Goal: Task Accomplishment & Management: Manage account settings

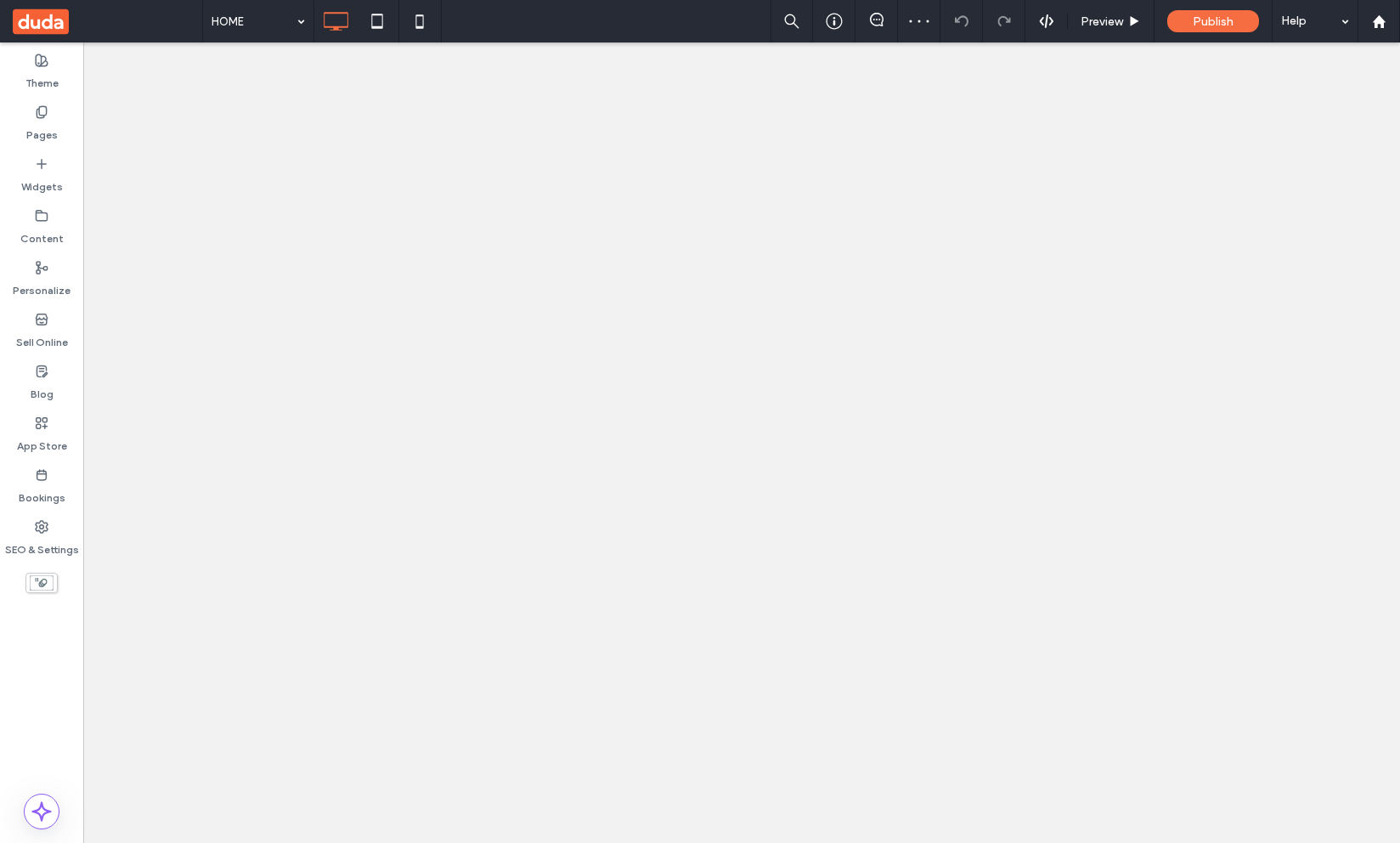
click at [43, 460] on div "Bookings" at bounding box center [41, 485] width 83 height 52
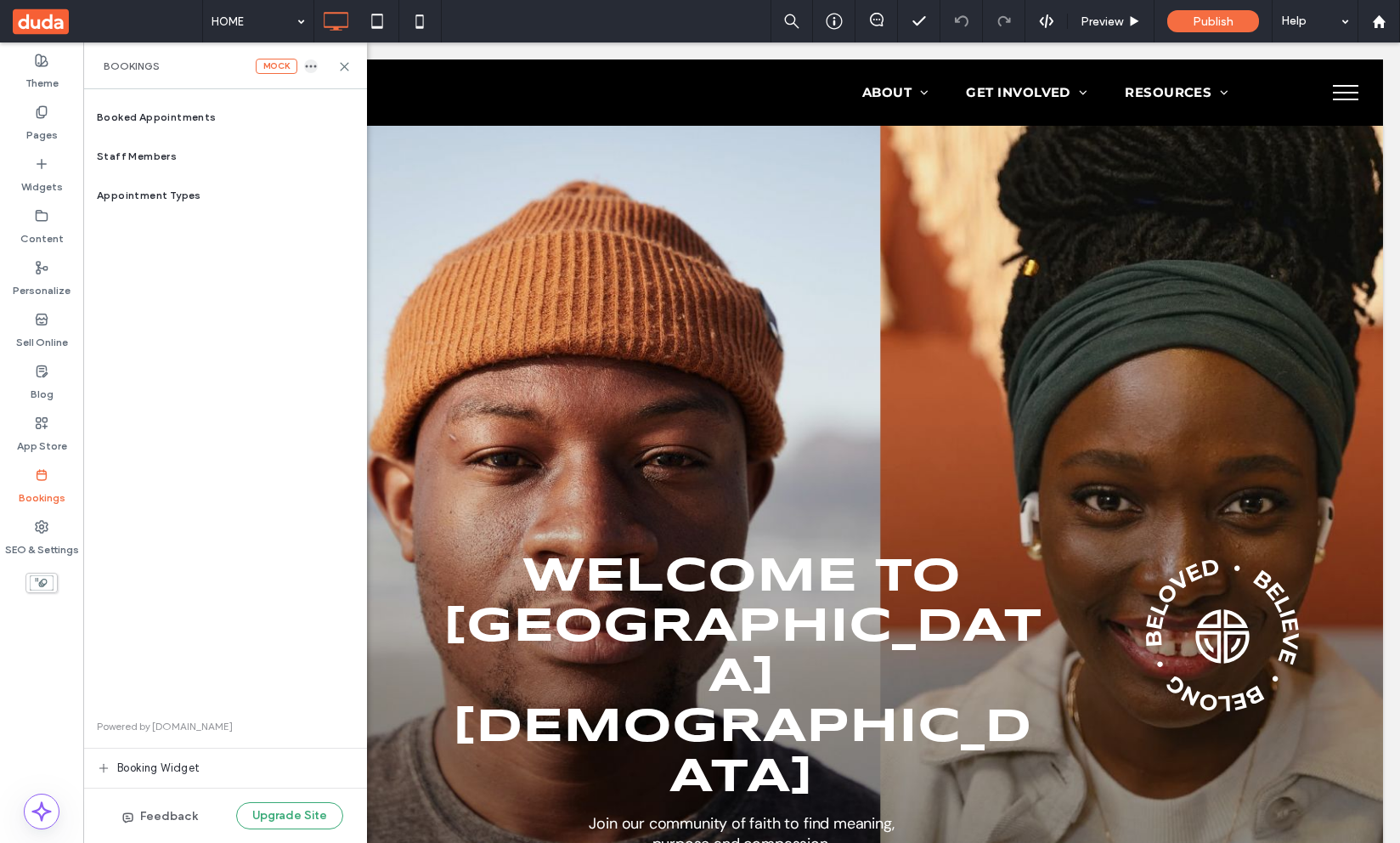
click at [307, 65] on use "button" at bounding box center [311, 66] width 11 height 3
click at [213, 128] on div "Booked Appointments" at bounding box center [224, 117] width 284 height 39
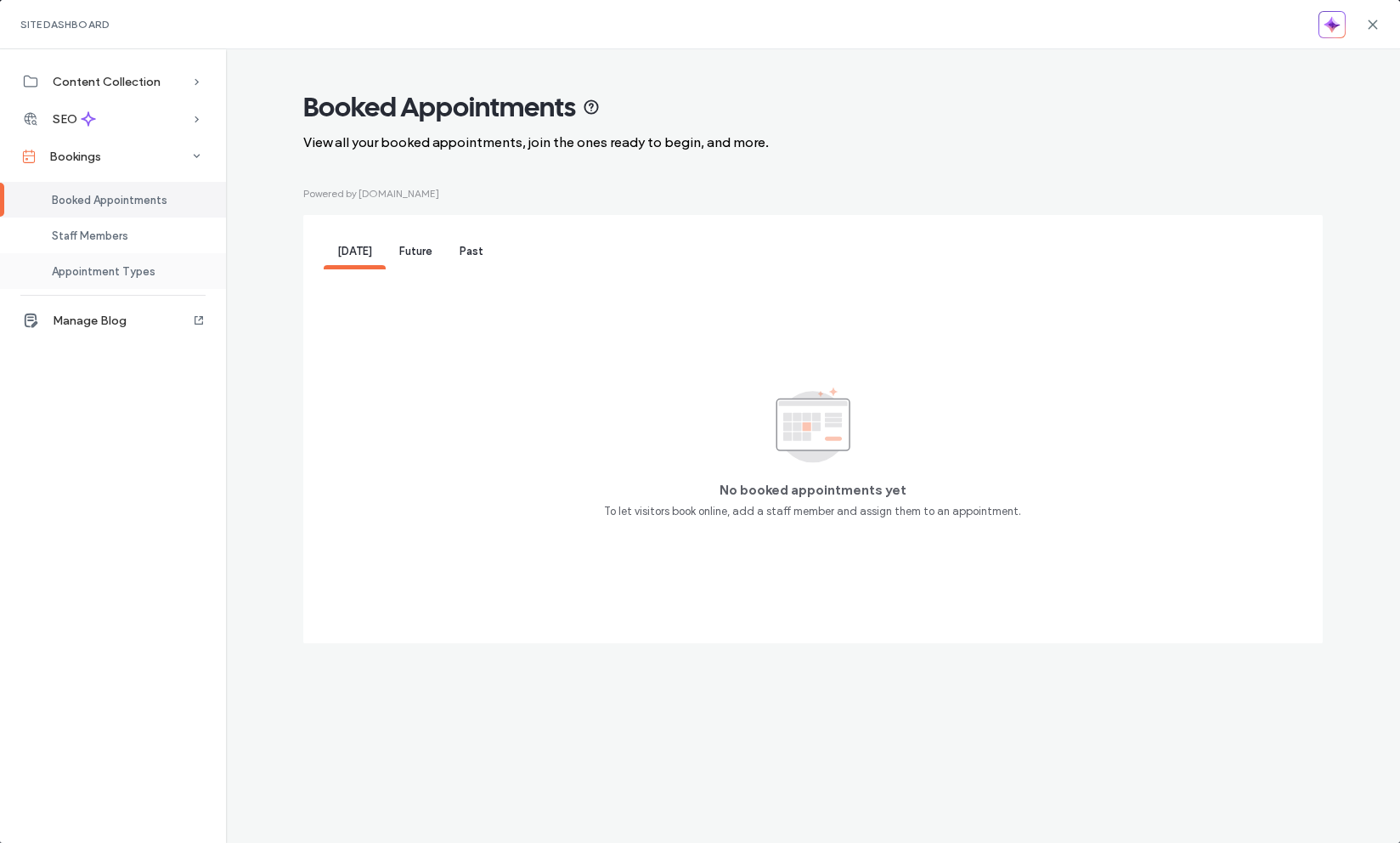
click at [128, 266] on span "Appointment Types" at bounding box center [103, 271] width 103 height 13
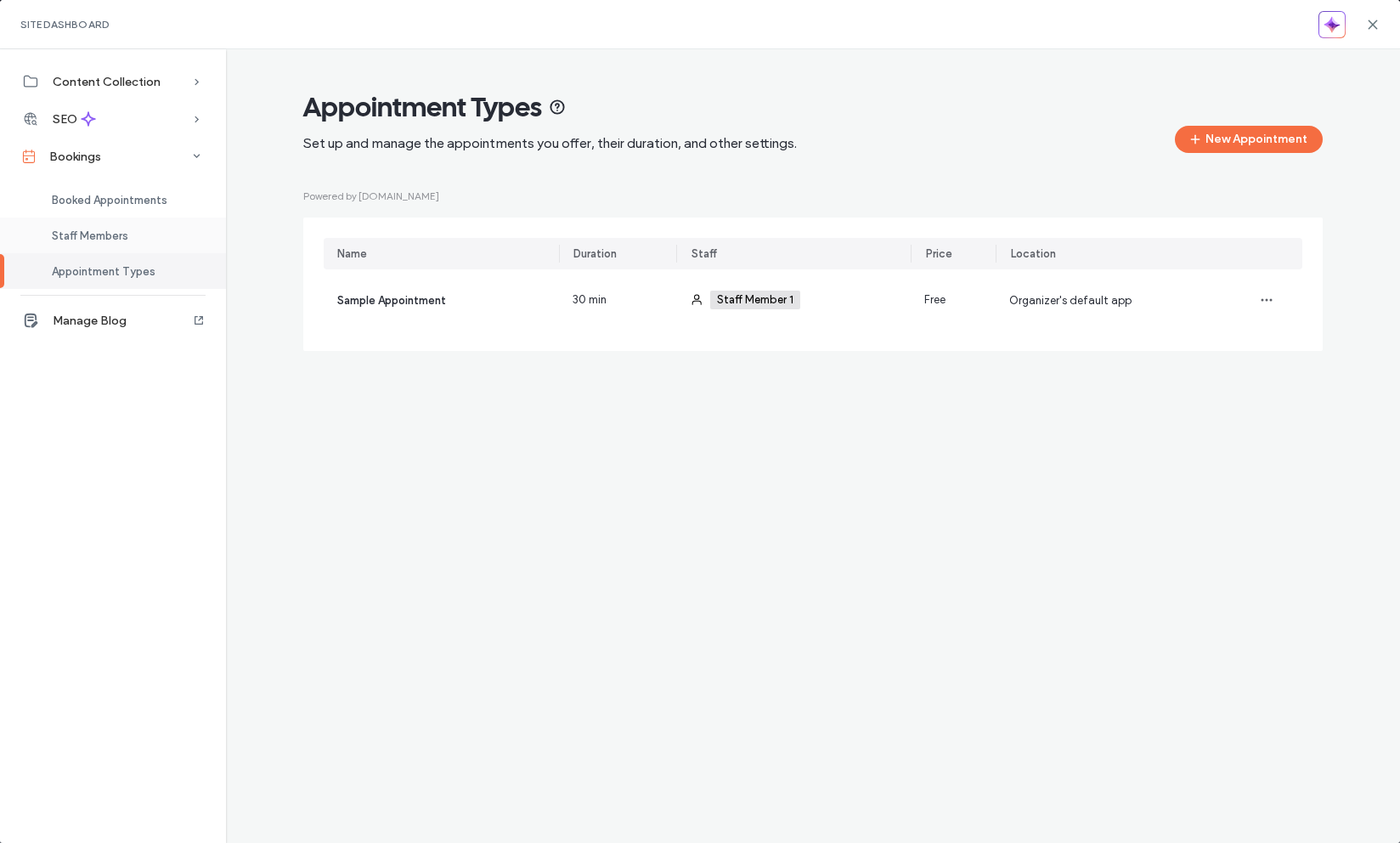
click at [116, 239] on span "Staff Members" at bounding box center [90, 235] width 76 height 13
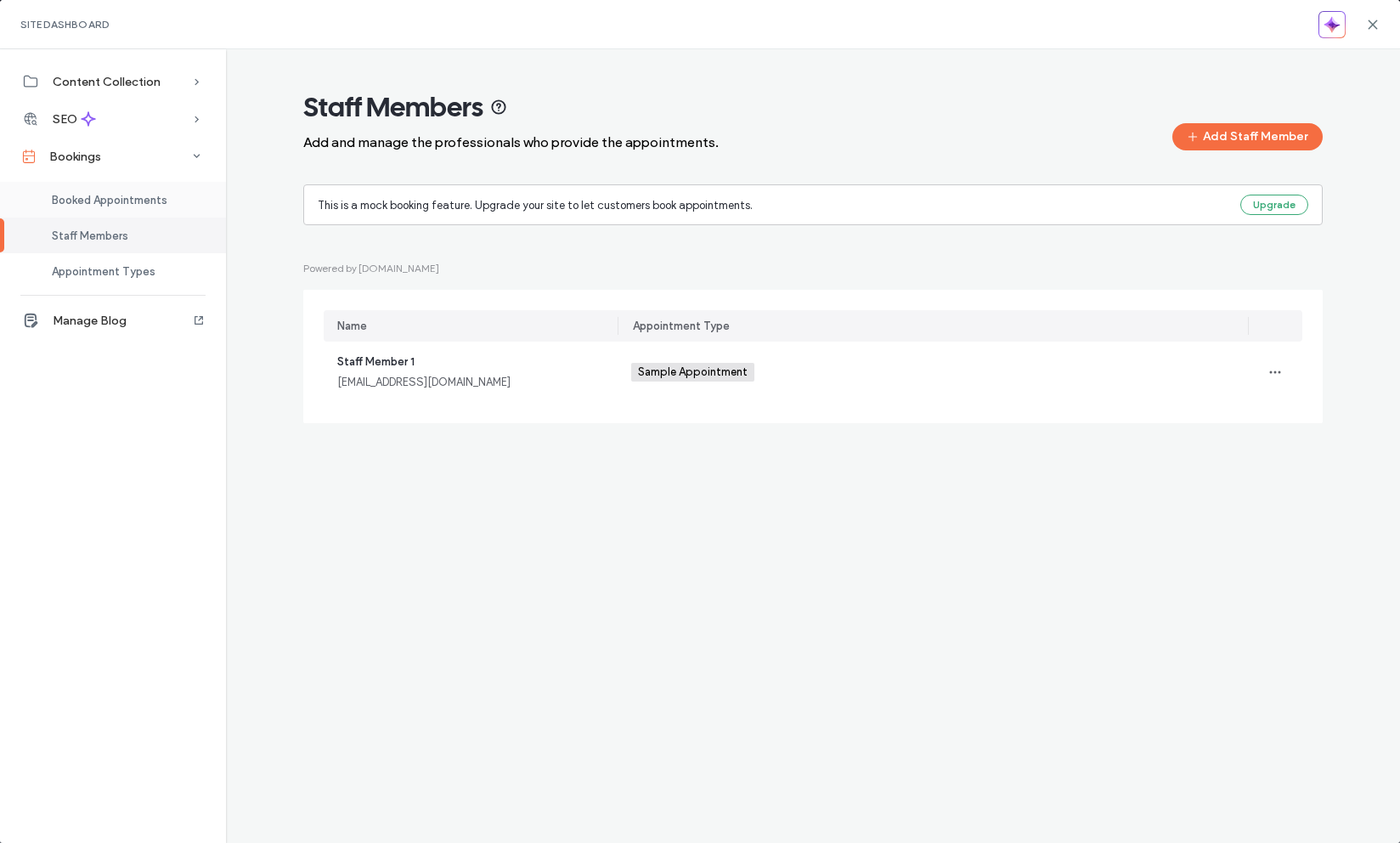
click at [122, 196] on span "Booked Appointments" at bounding box center [109, 200] width 116 height 13
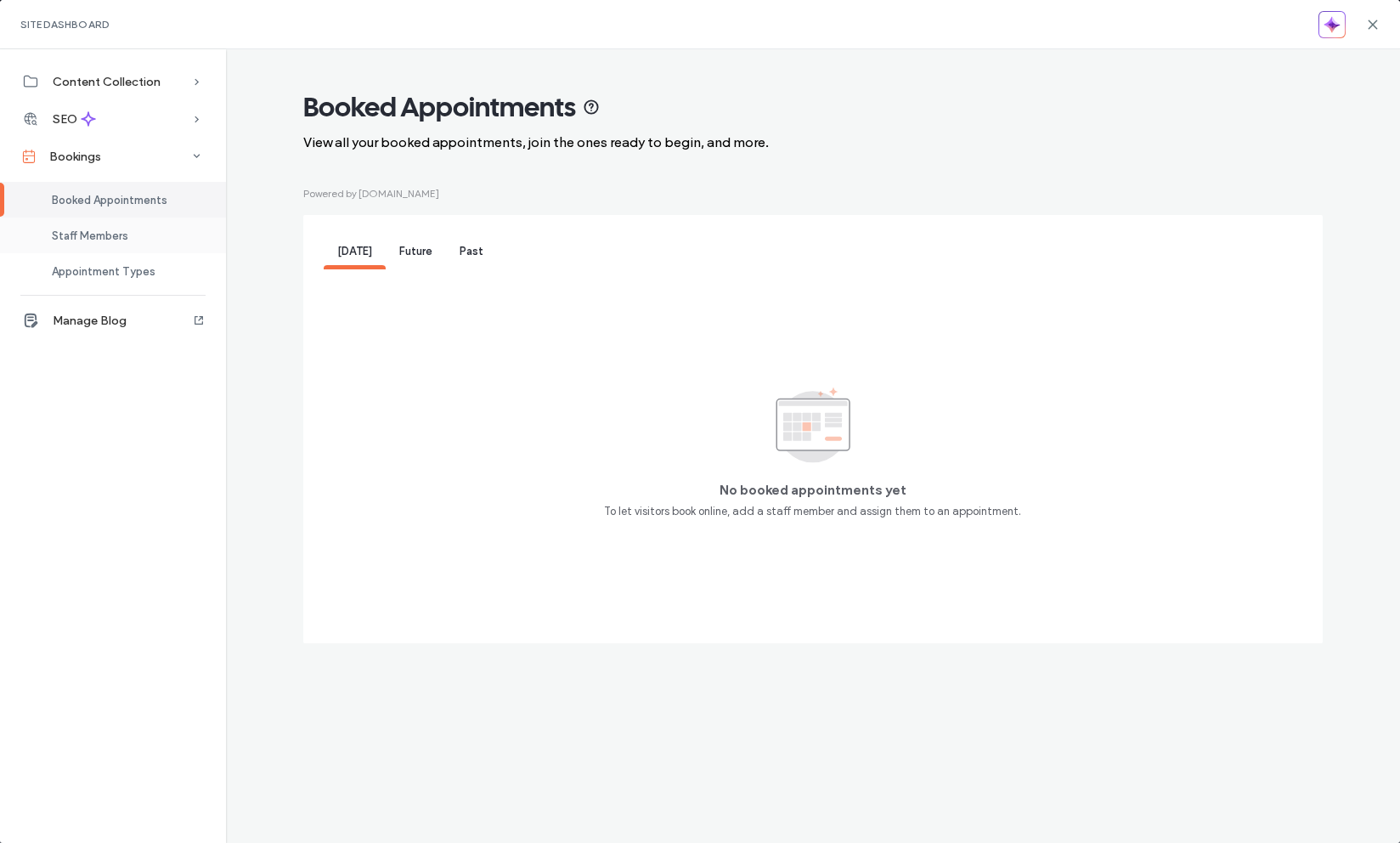
click at [128, 222] on div "Staff Members" at bounding box center [113, 235] width 226 height 36
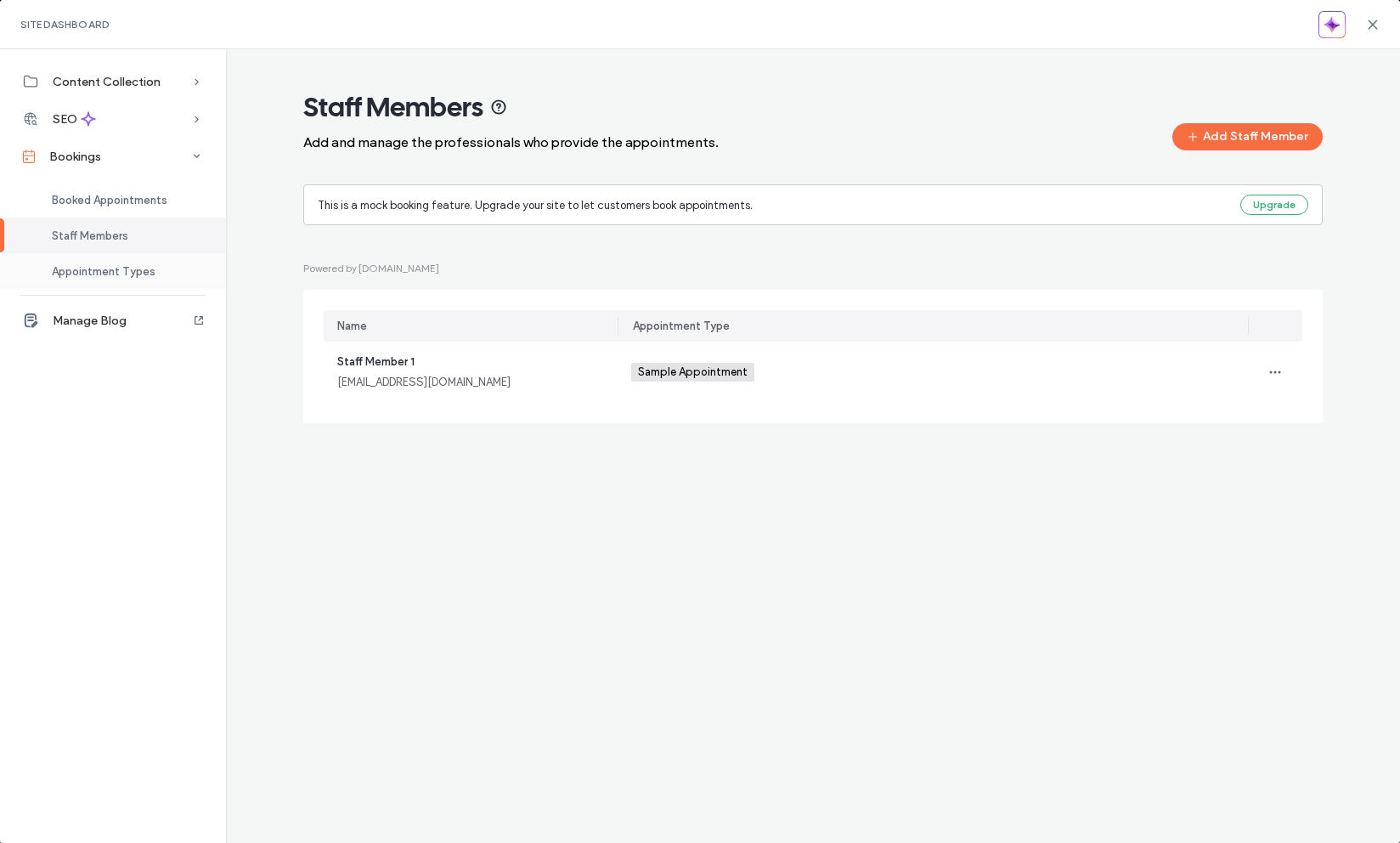
click at [162, 259] on div "Appointment Types" at bounding box center [113, 271] width 226 height 36
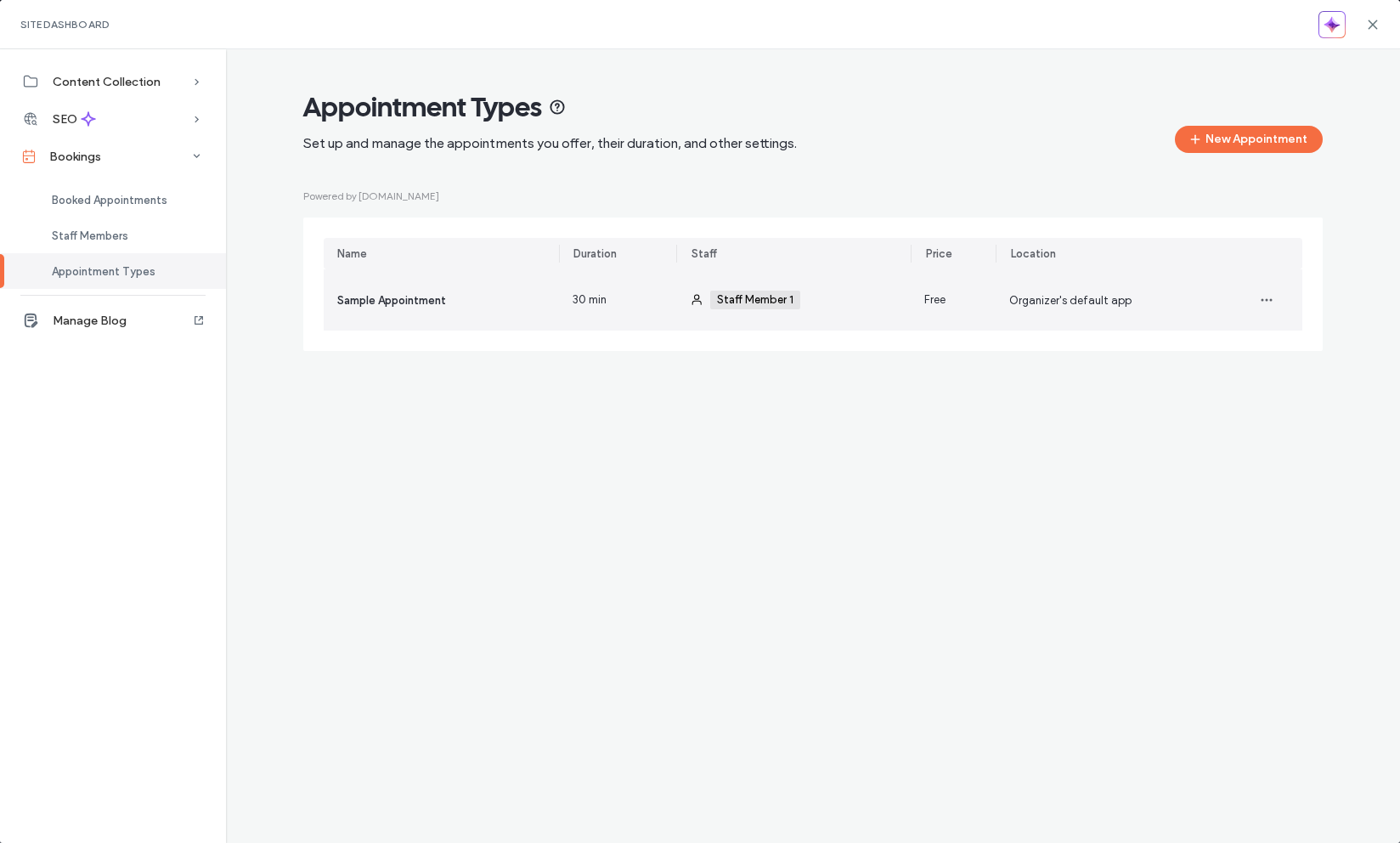
click at [917, 287] on div "Free" at bounding box center [953, 299] width 85 height 61
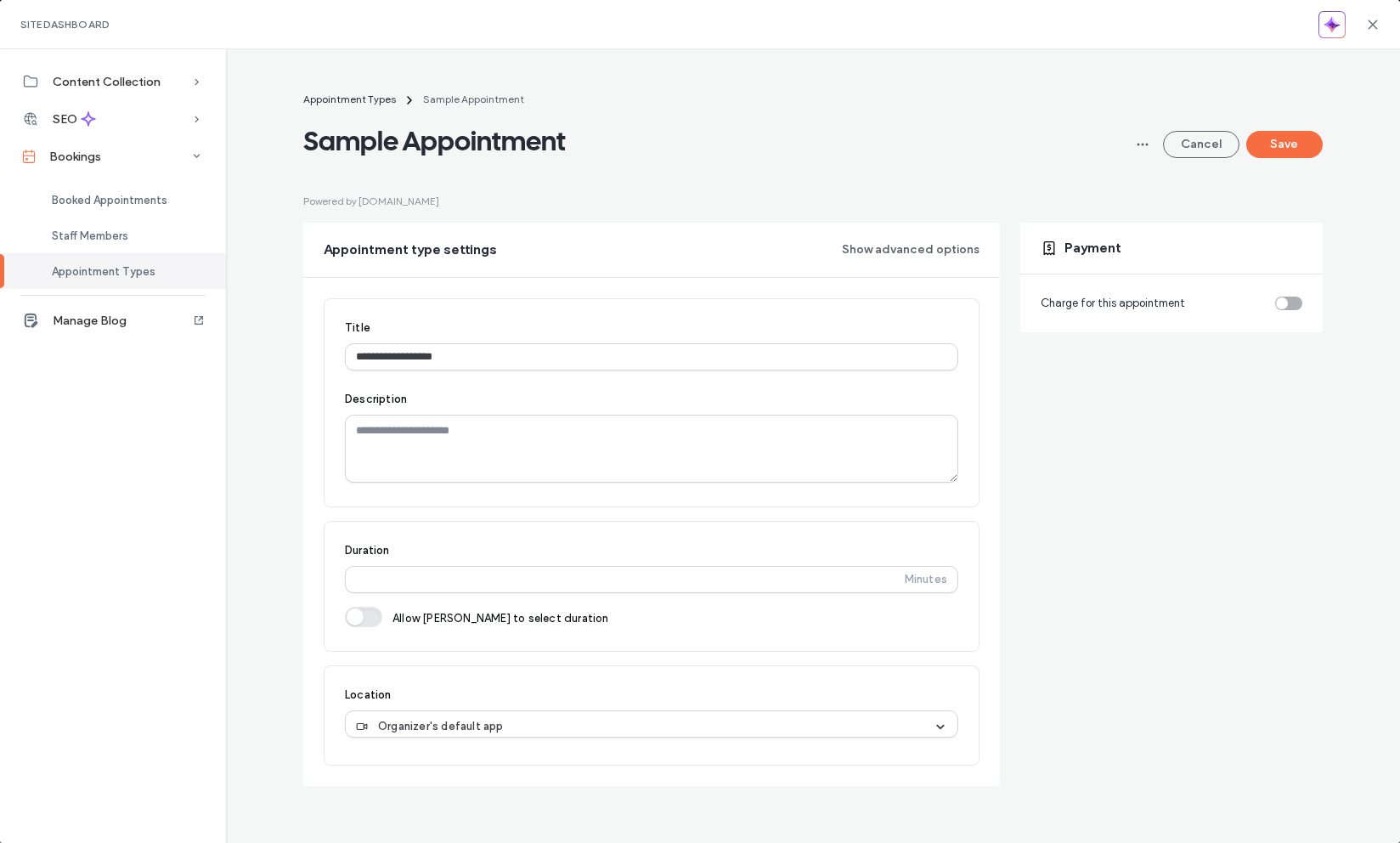
click at [1301, 301] on div "toggle" at bounding box center [1289, 303] width 27 height 14
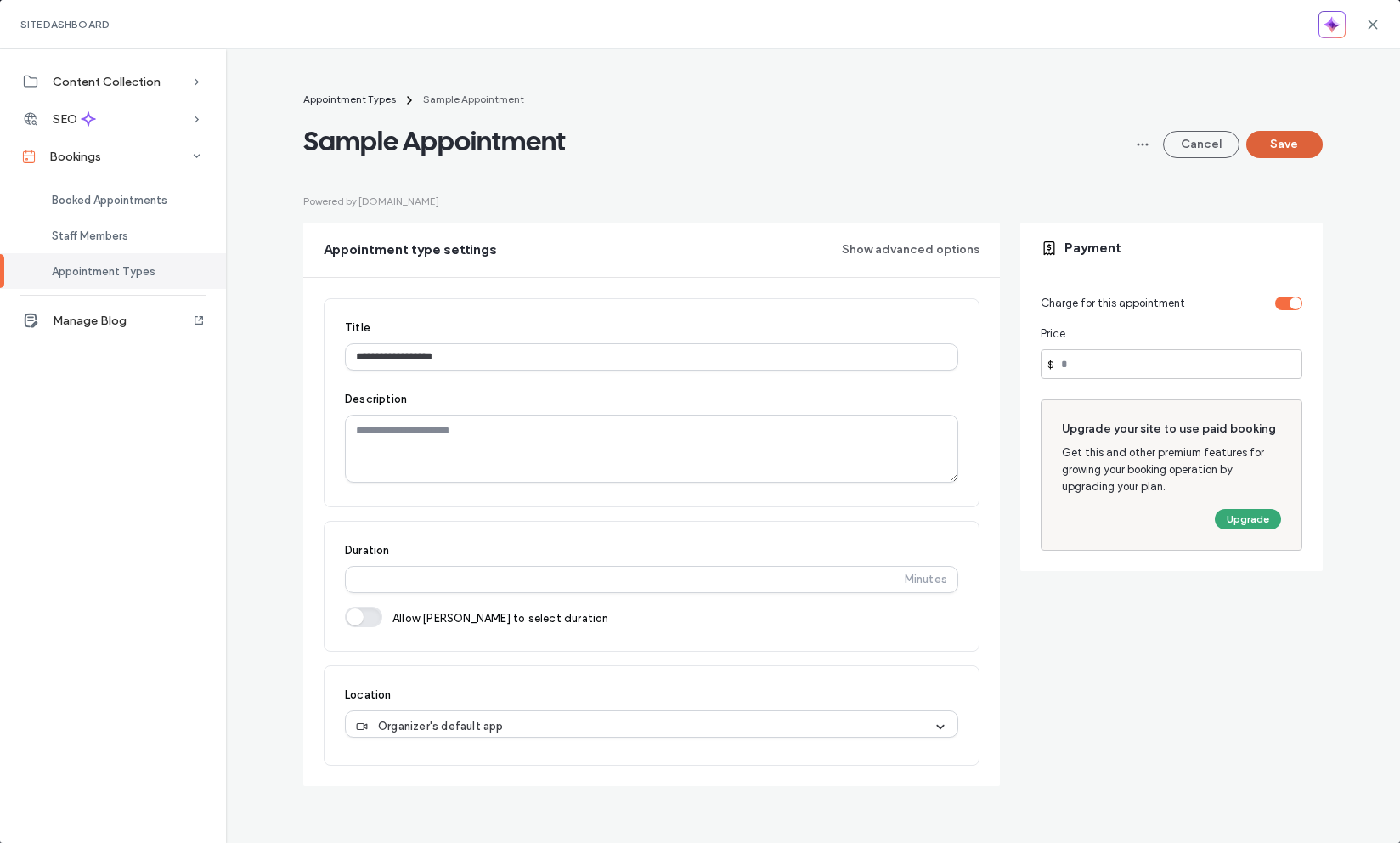
click at [1303, 142] on button "Save" at bounding box center [1284, 144] width 76 height 27
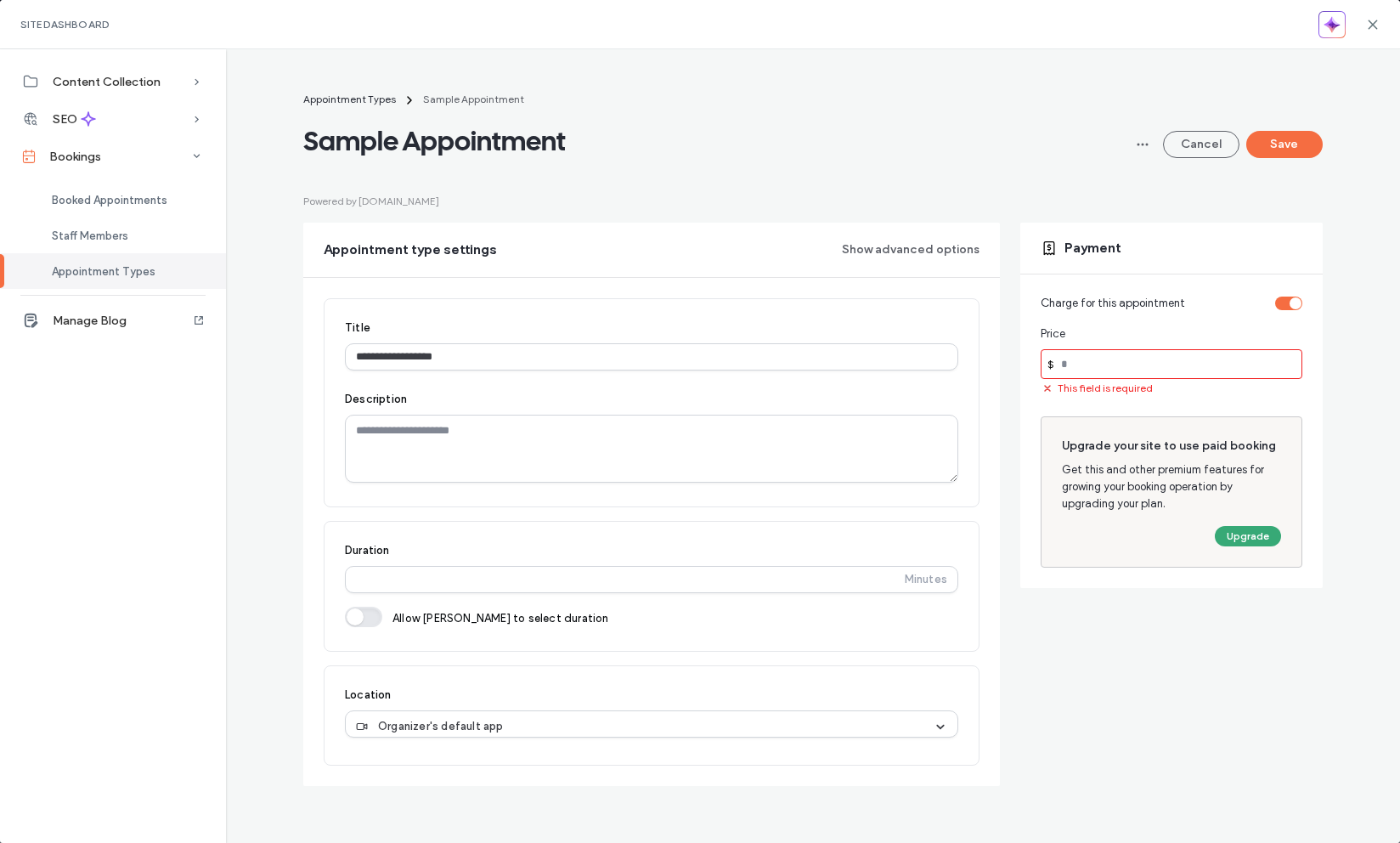
click at [1111, 366] on input "number" at bounding box center [1172, 364] width 261 height 30
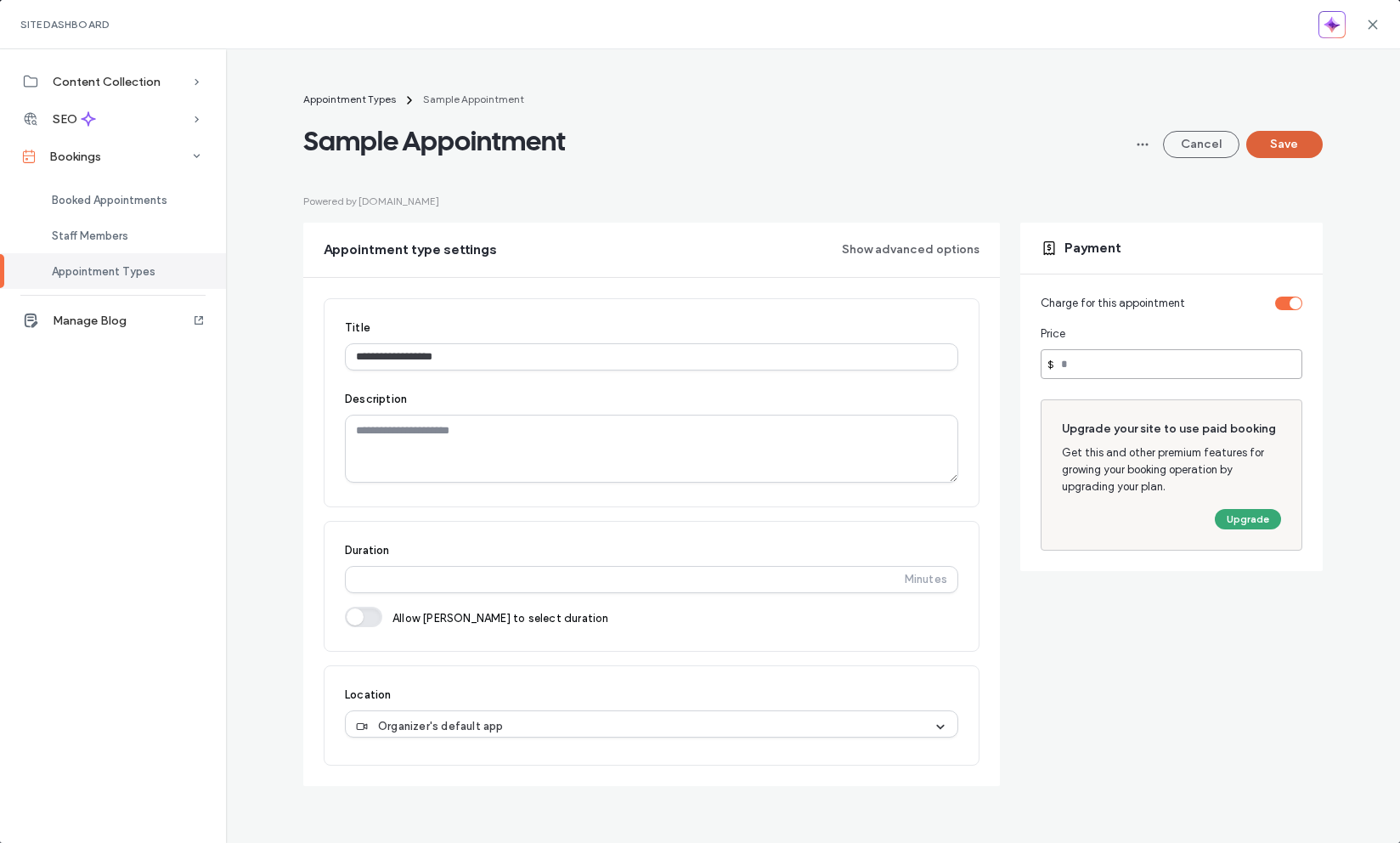
type input "**"
click at [1299, 140] on button "Save" at bounding box center [1284, 144] width 76 height 27
click at [1259, 520] on button "Upgrade" at bounding box center [1248, 518] width 66 height 20
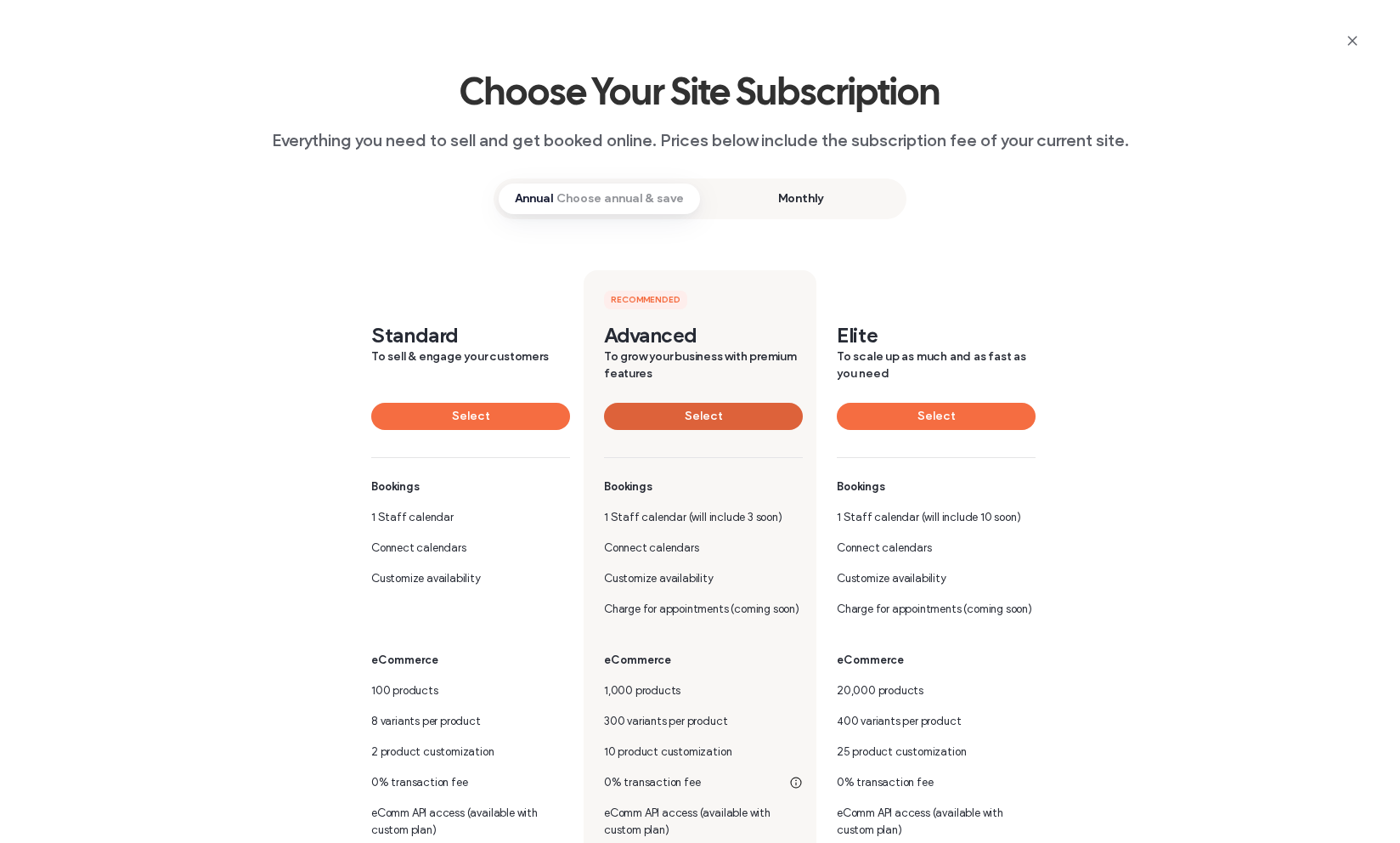
click at [747, 421] on button "Select" at bounding box center [704, 416] width 199 height 27
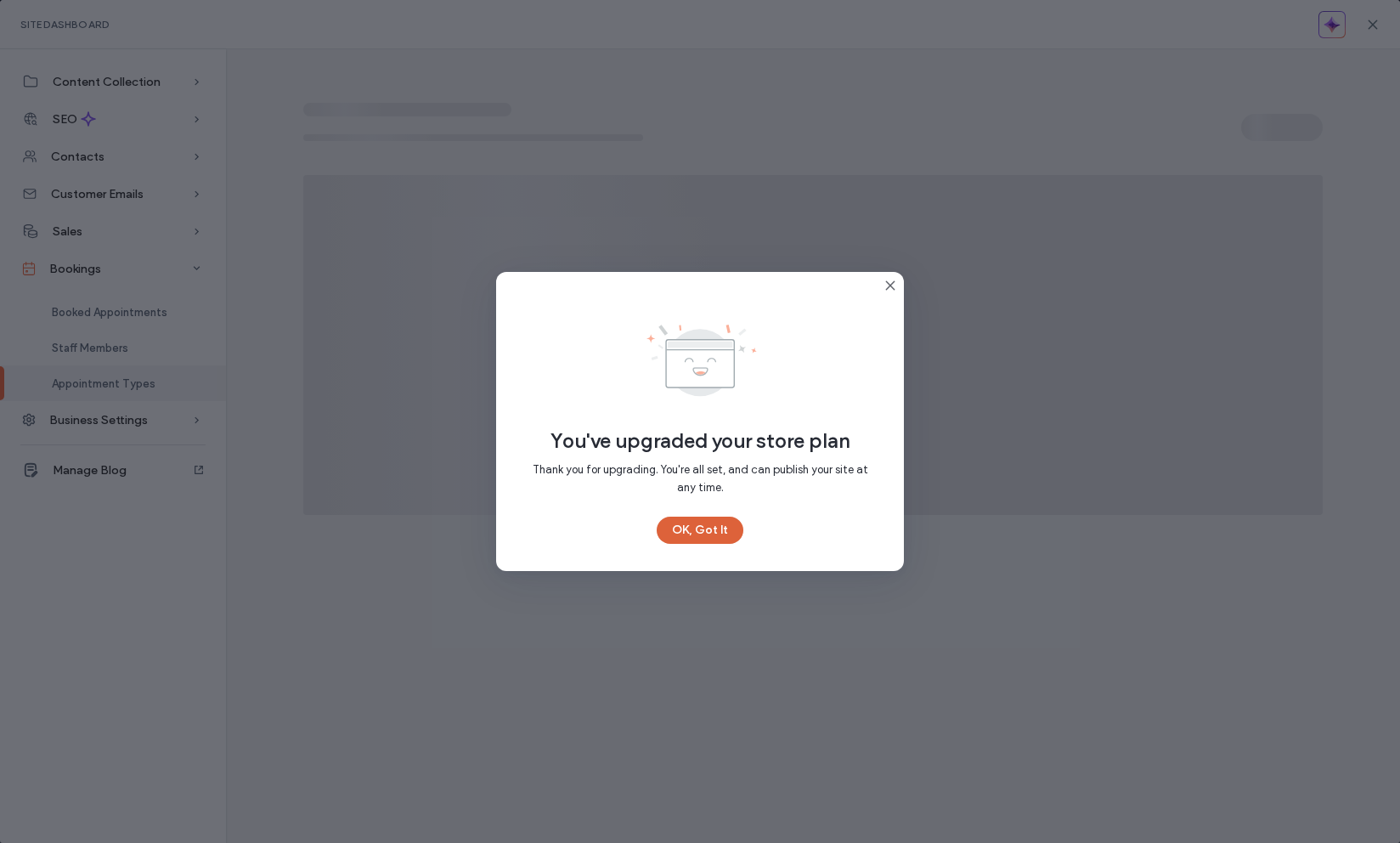
click at [722, 527] on button "OK, Got It" at bounding box center [700, 530] width 87 height 27
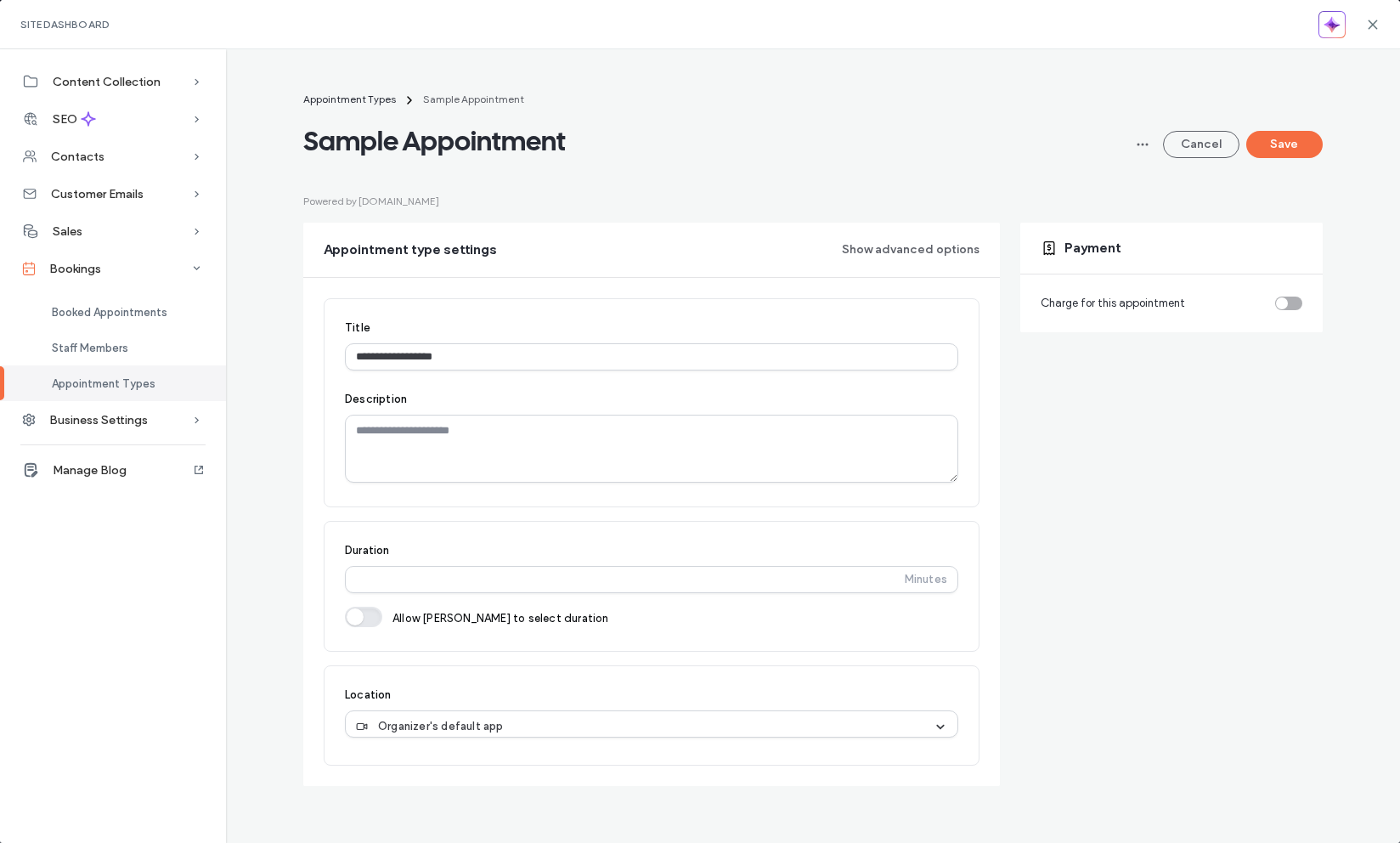
click at [1298, 297] on div "toggle" at bounding box center [1289, 303] width 27 height 14
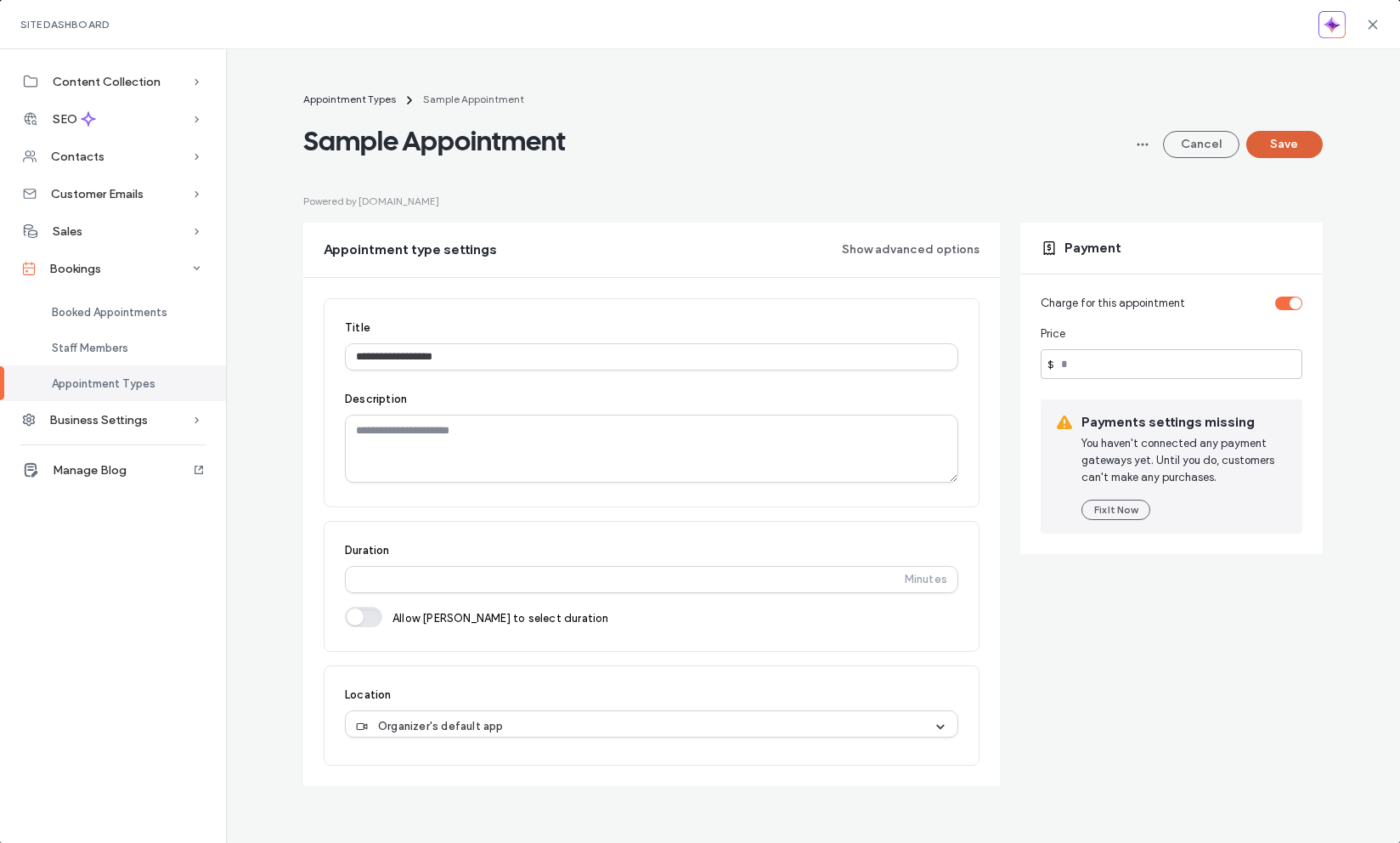
click at [1289, 149] on button "Save" at bounding box center [1284, 144] width 76 height 27
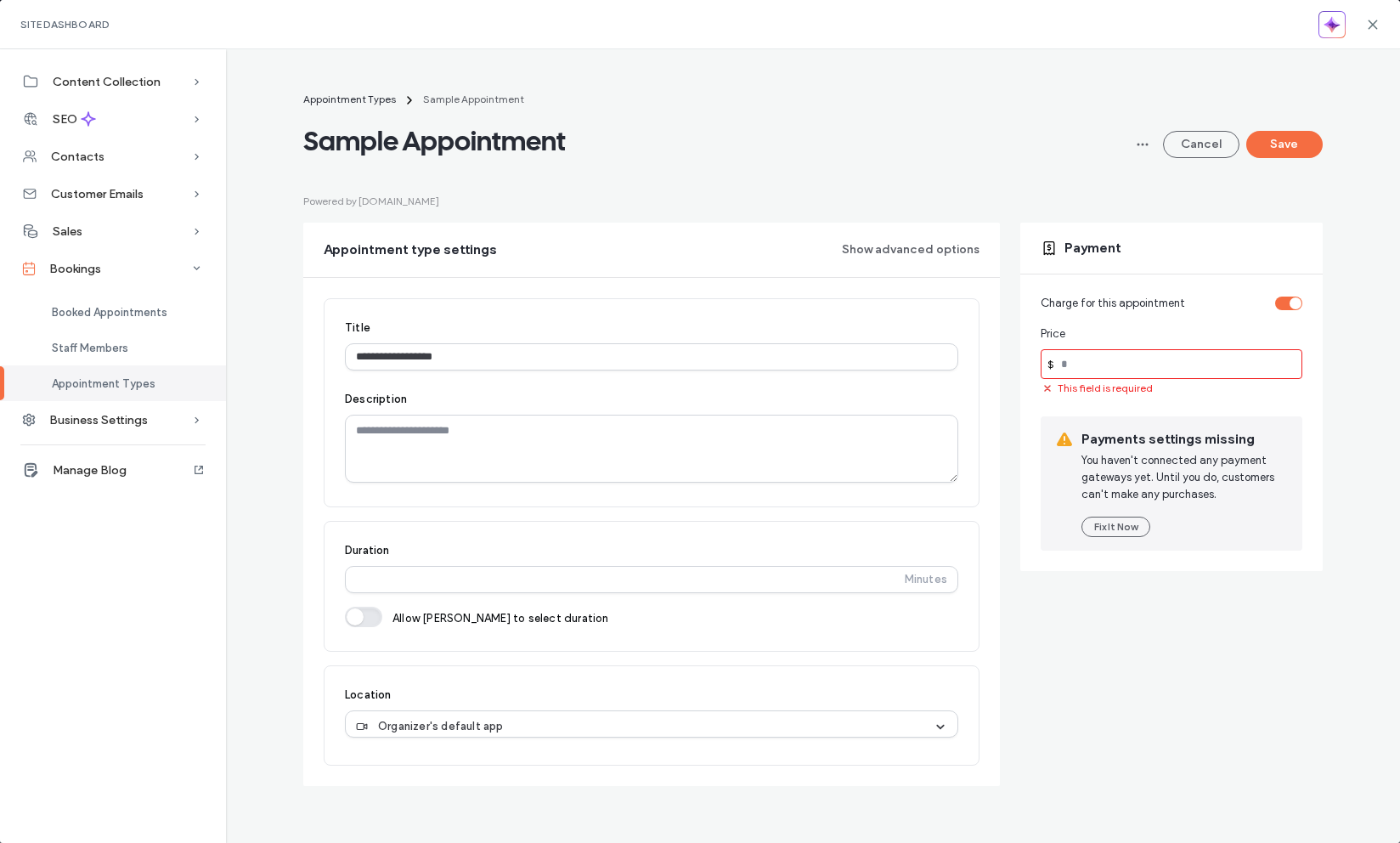
click at [1105, 365] on input "number" at bounding box center [1172, 364] width 261 height 30
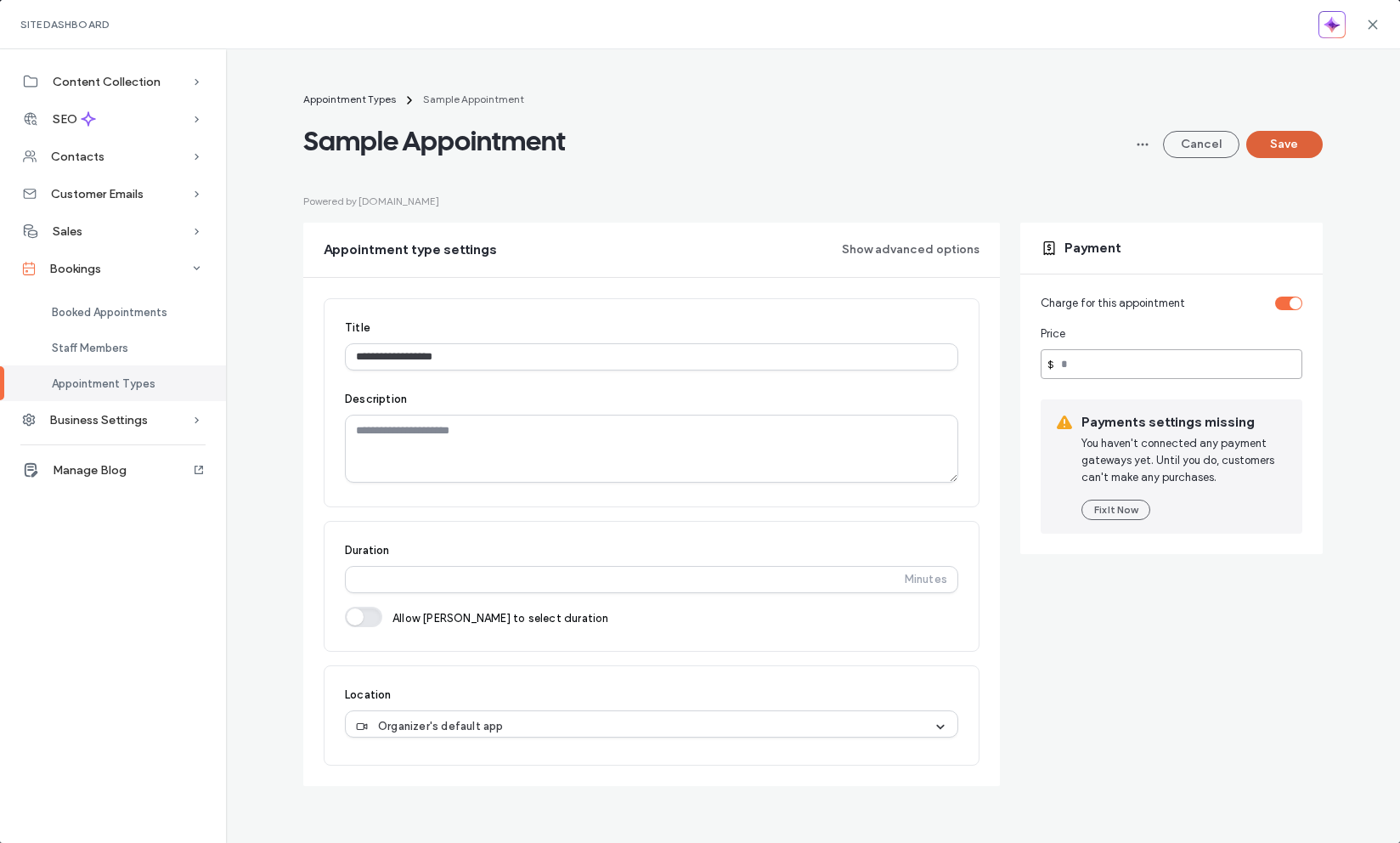
type input "**"
click at [1293, 156] on button "Save" at bounding box center [1284, 144] width 76 height 27
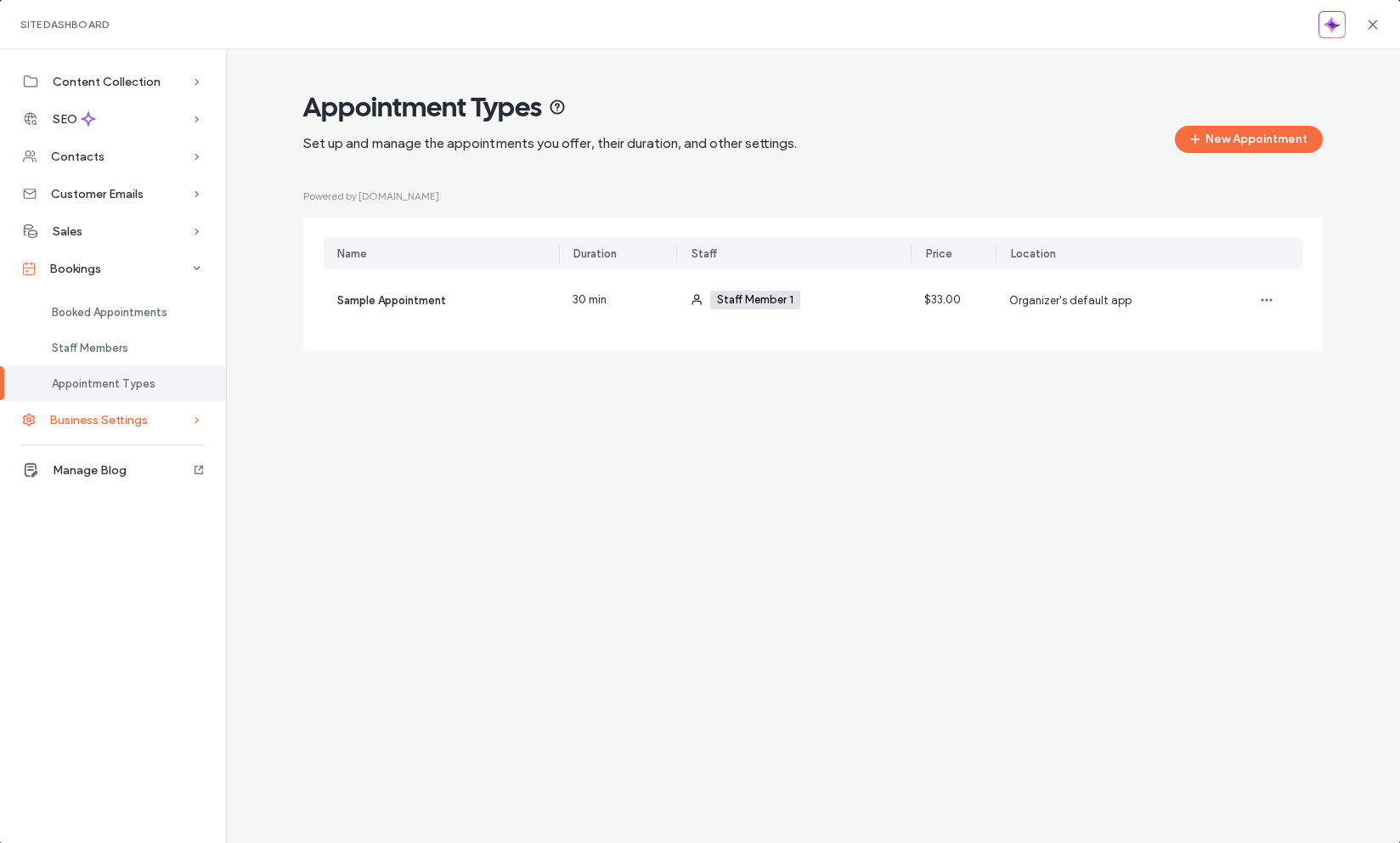
click at [159, 428] on div "Business Settings" at bounding box center [113, 419] width 226 height 37
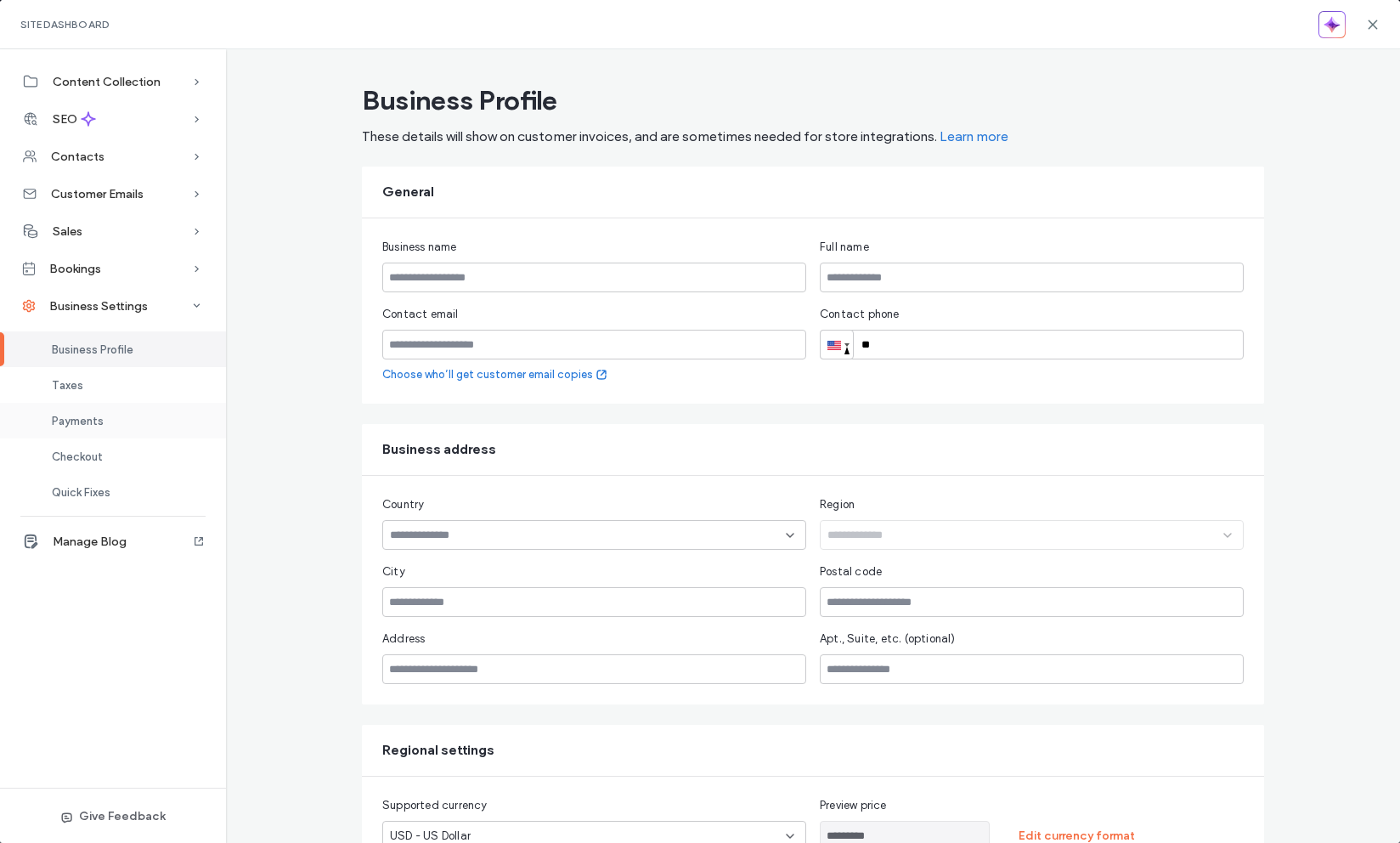
click at [123, 430] on div "Payments" at bounding box center [113, 420] width 226 height 36
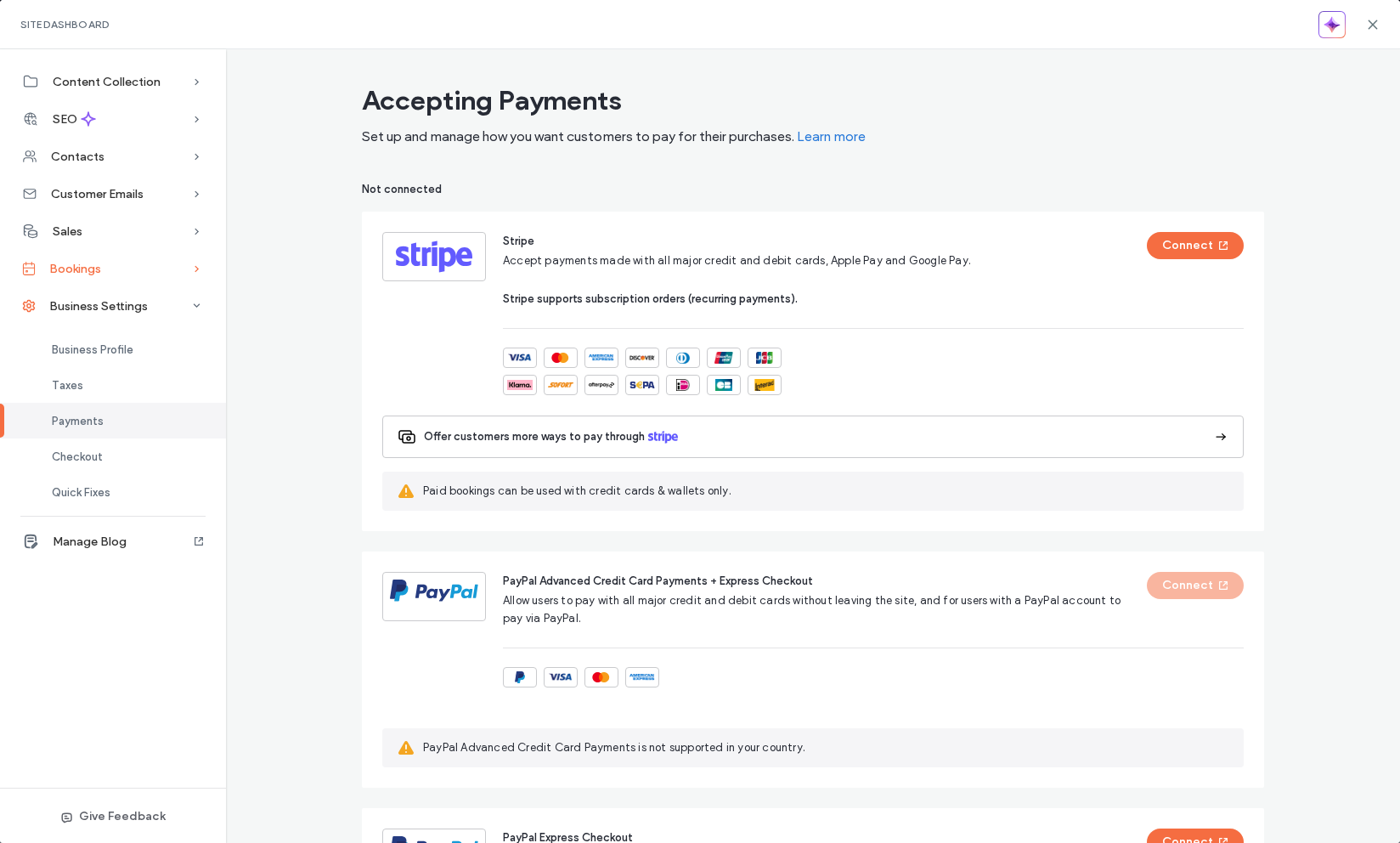
click at [124, 268] on div "Bookings" at bounding box center [113, 268] width 226 height 37
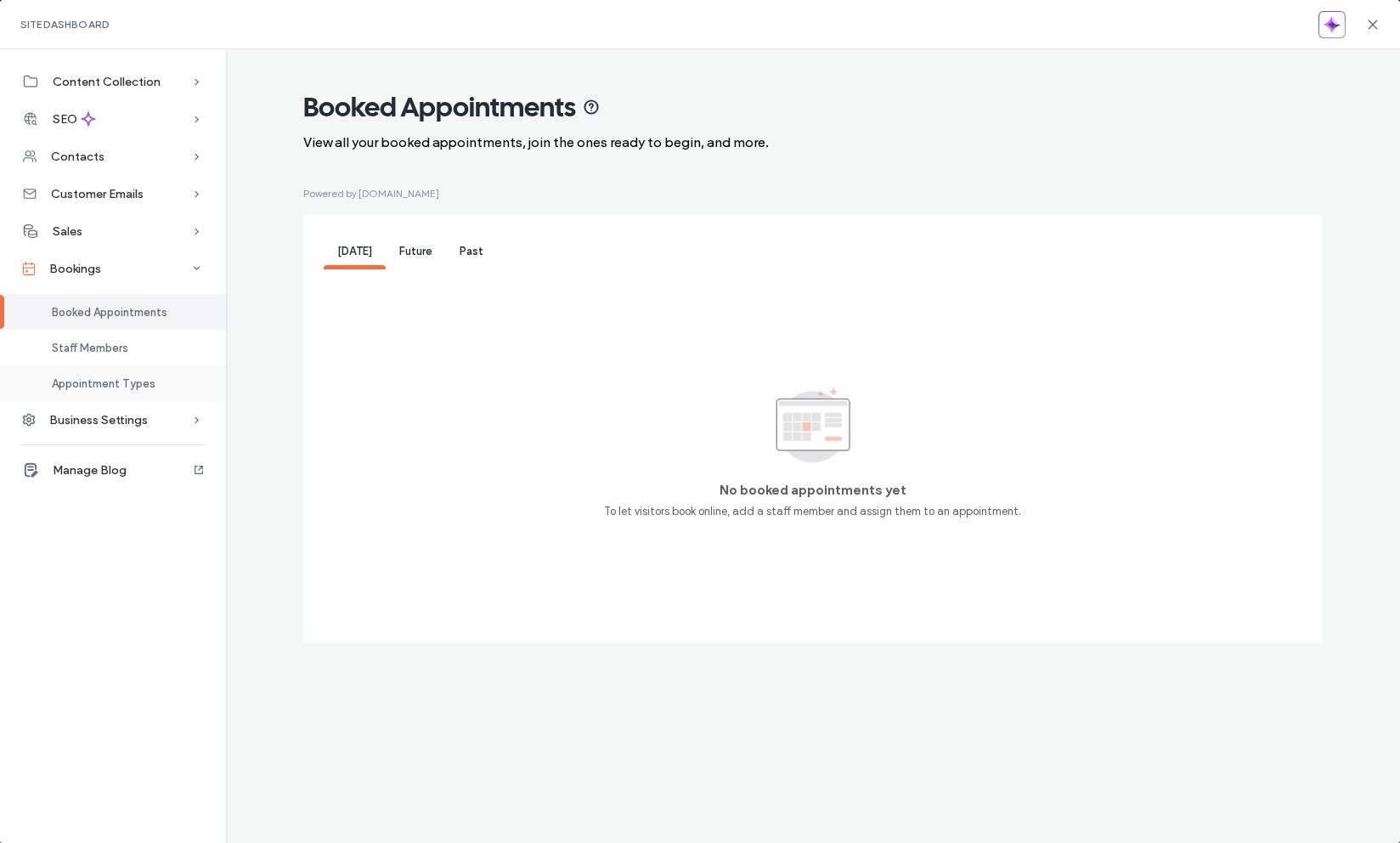
click at [136, 377] on span "Appointment Types" at bounding box center [103, 383] width 103 height 13
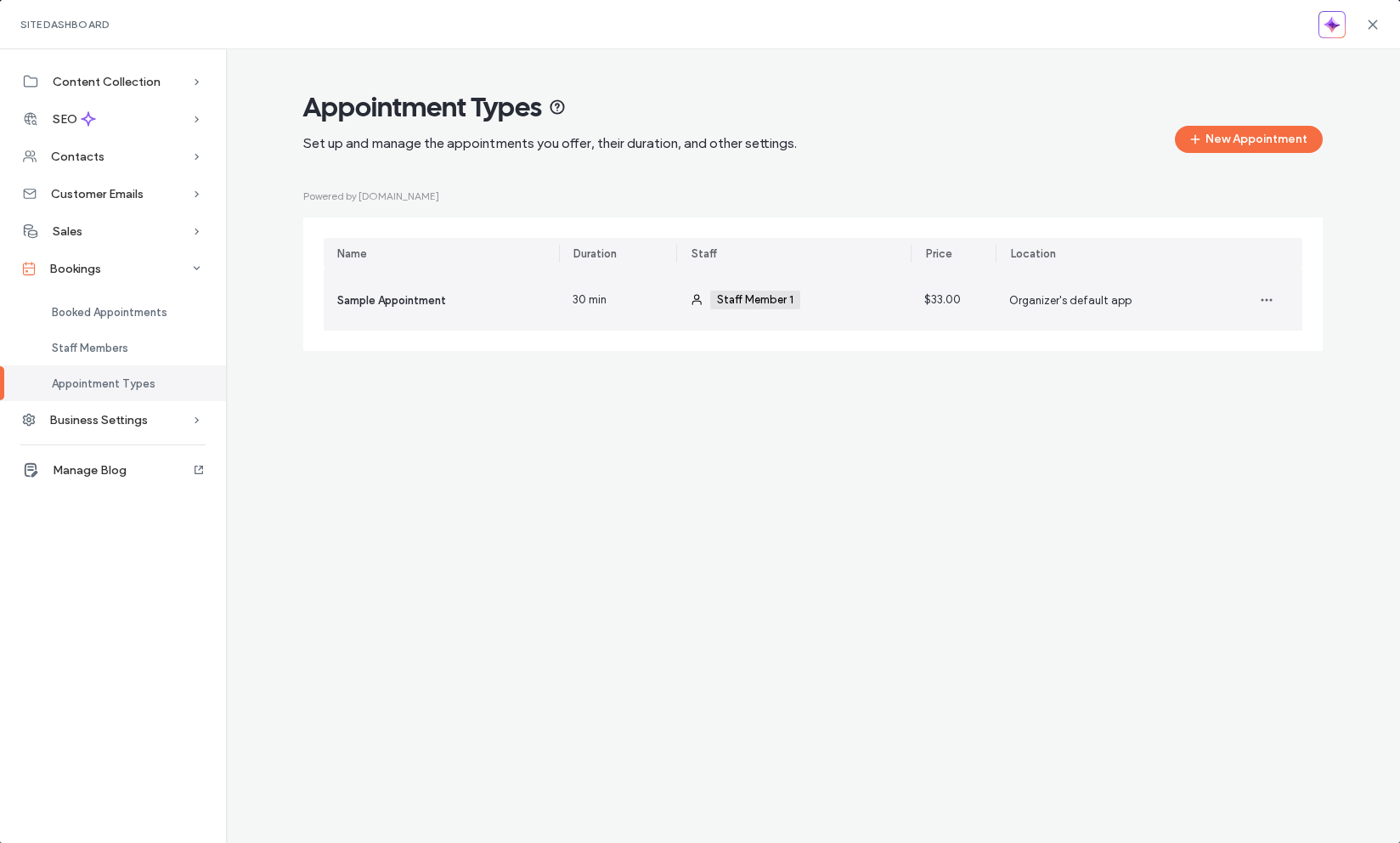
click at [1086, 314] on div "Organizer's default app" at bounding box center [1112, 299] width 235 height 61
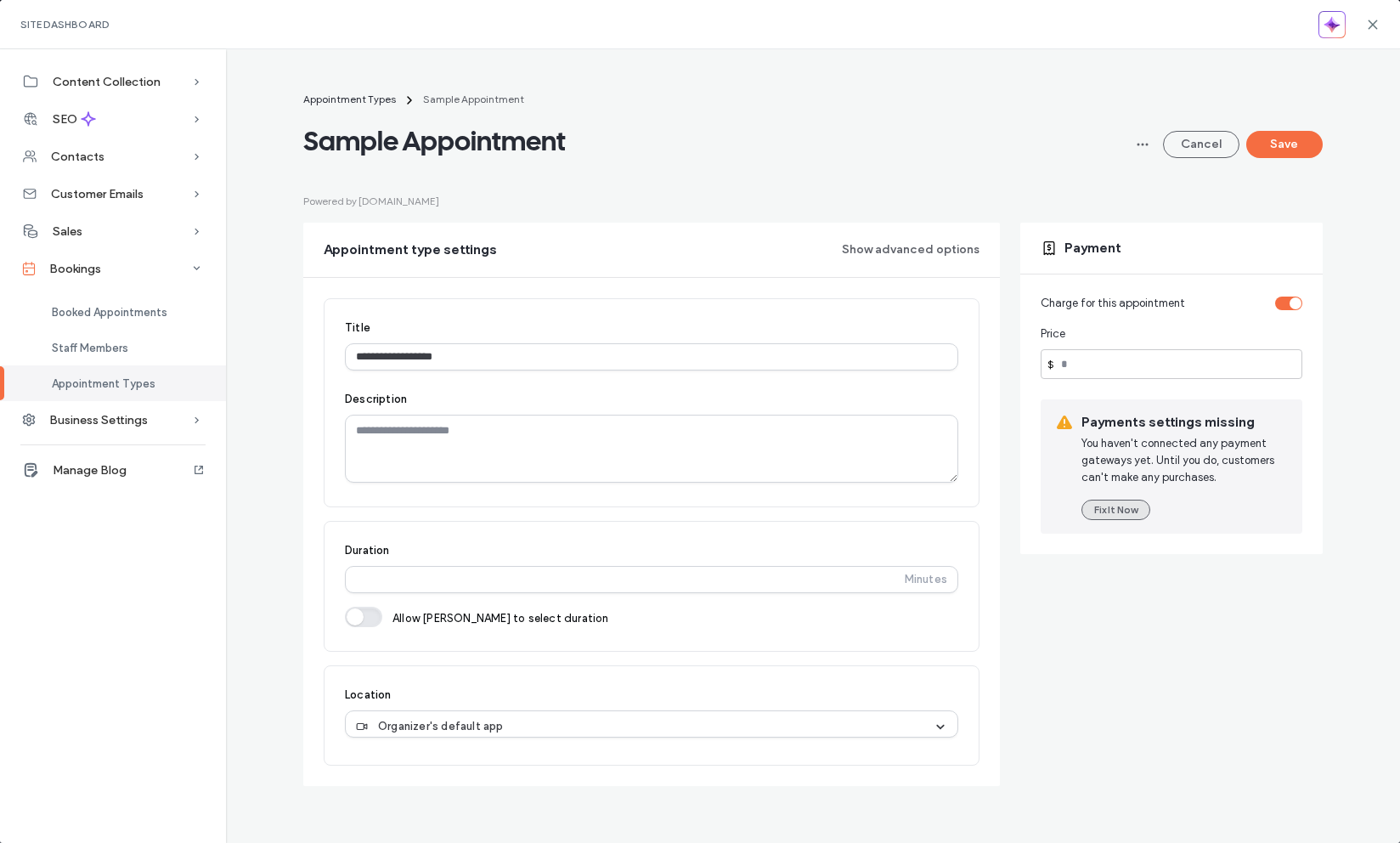
click at [1116, 506] on button "Fix It Now" at bounding box center [1115, 509] width 69 height 20
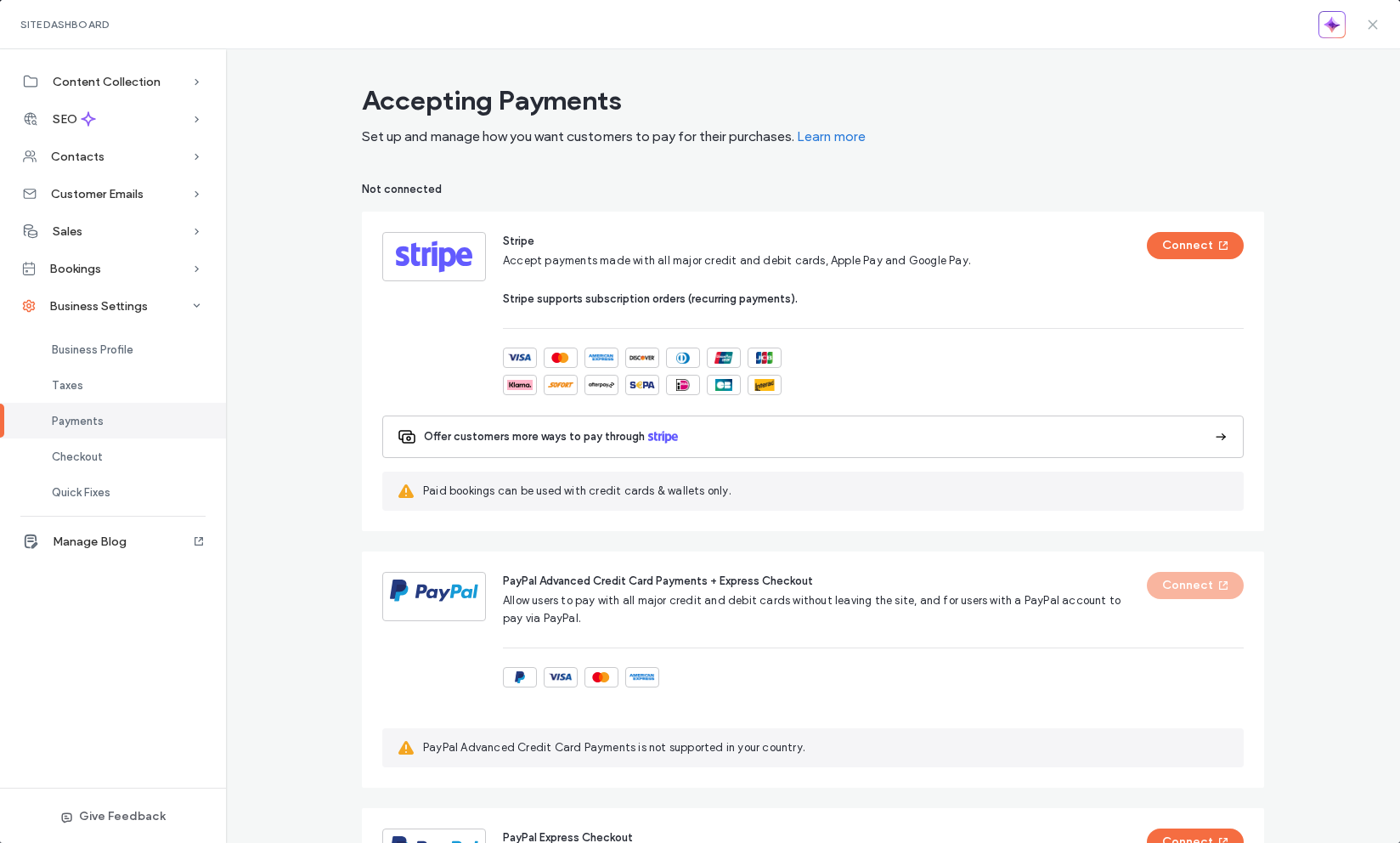
click at [1377, 18] on icon at bounding box center [1373, 24] width 14 height 14
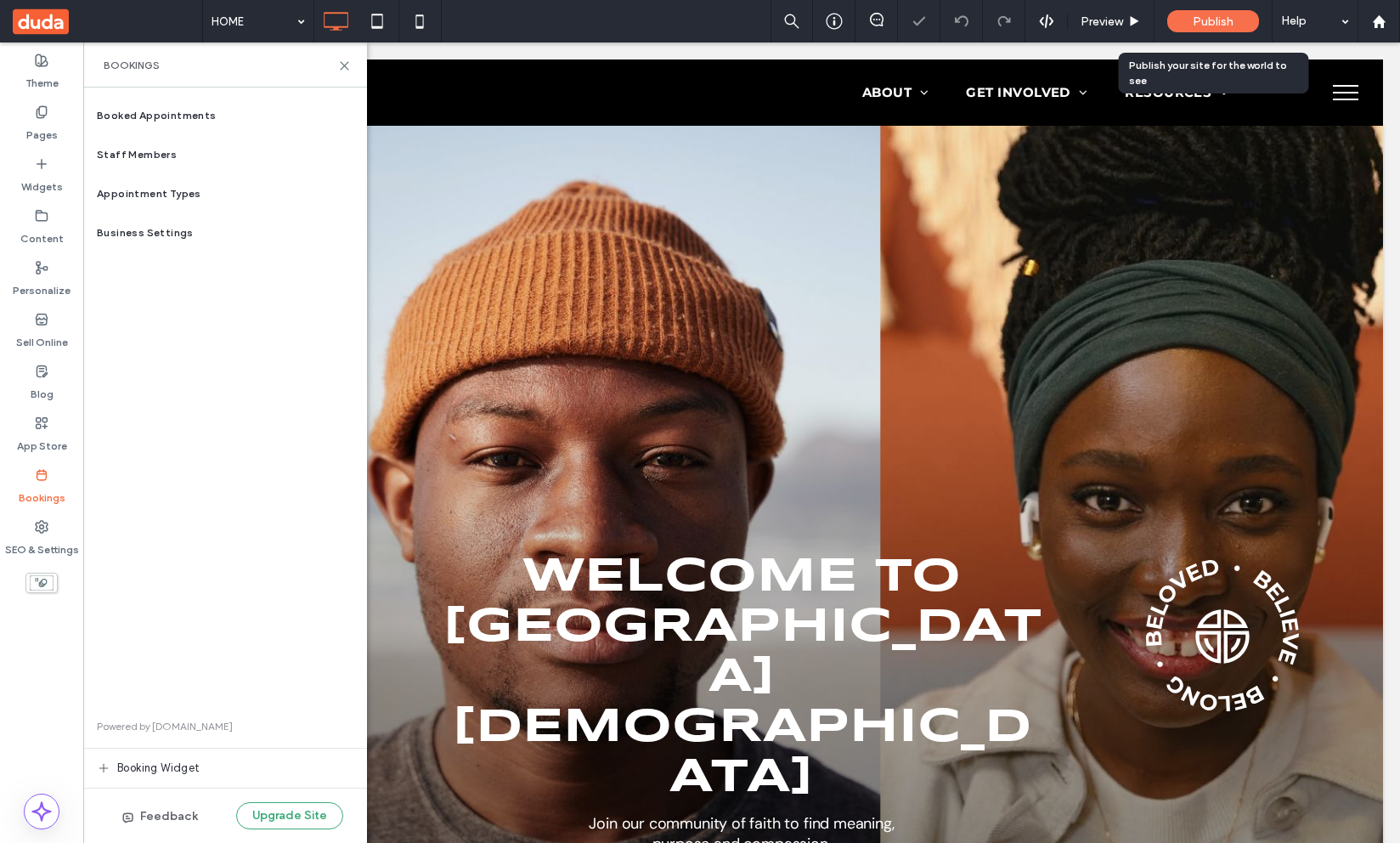
click at [1218, 18] on span "Publish" at bounding box center [1214, 21] width 41 height 15
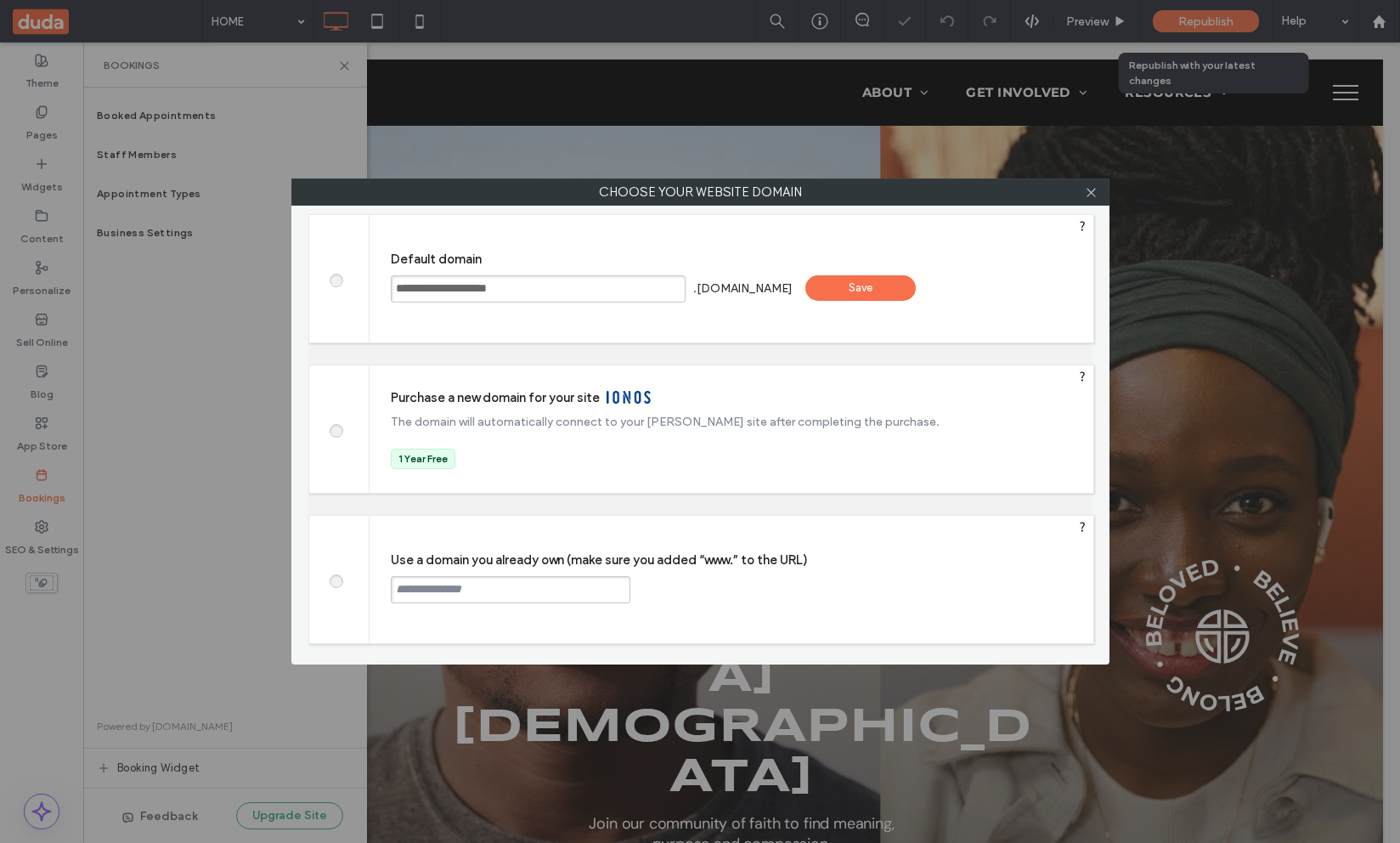
click at [907, 289] on div "Save" at bounding box center [860, 287] width 110 height 25
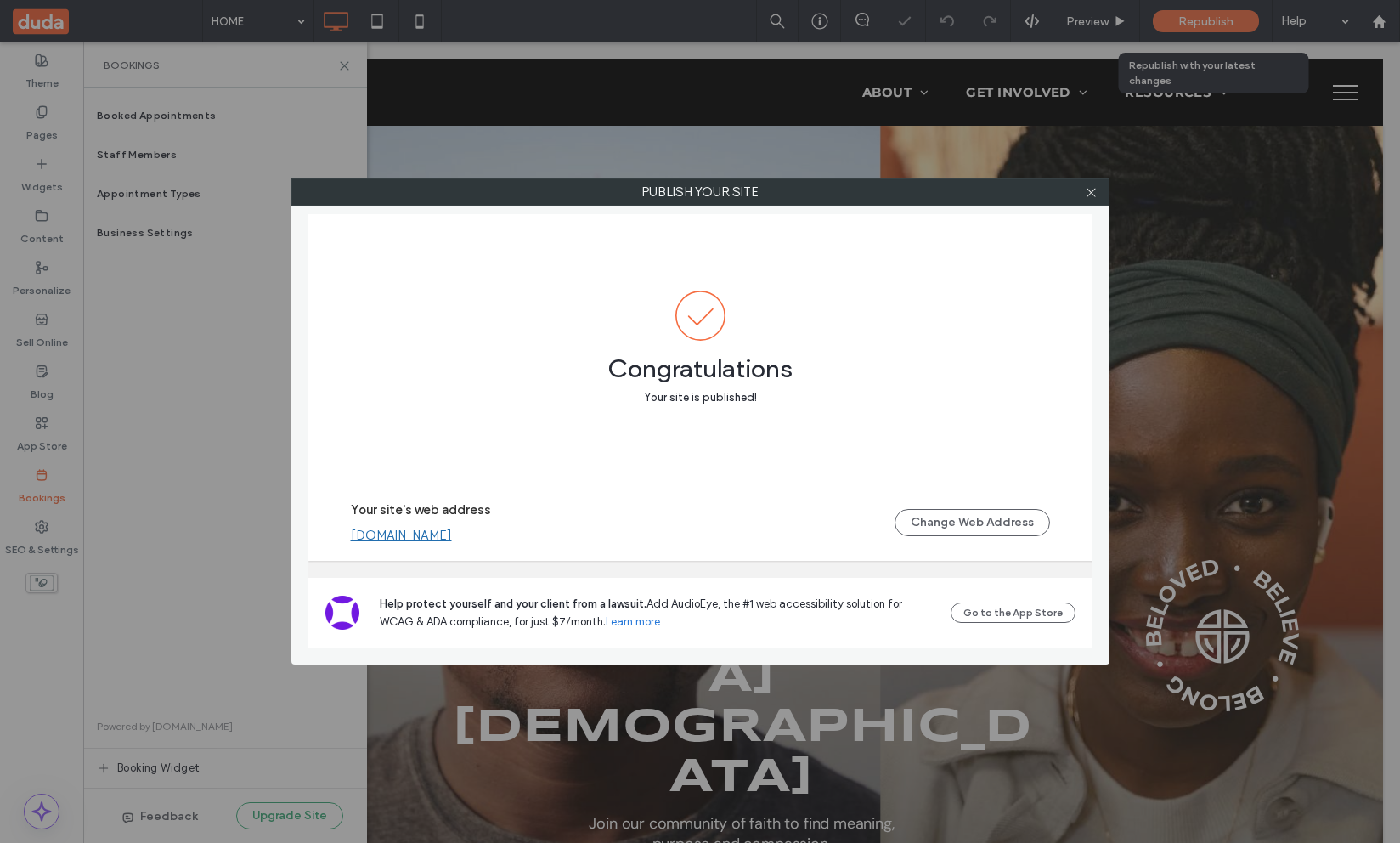
click at [452, 535] on link "[DOMAIN_NAME]" at bounding box center [402, 535] width 101 height 16
click at [1095, 192] on icon at bounding box center [1091, 192] width 13 height 13
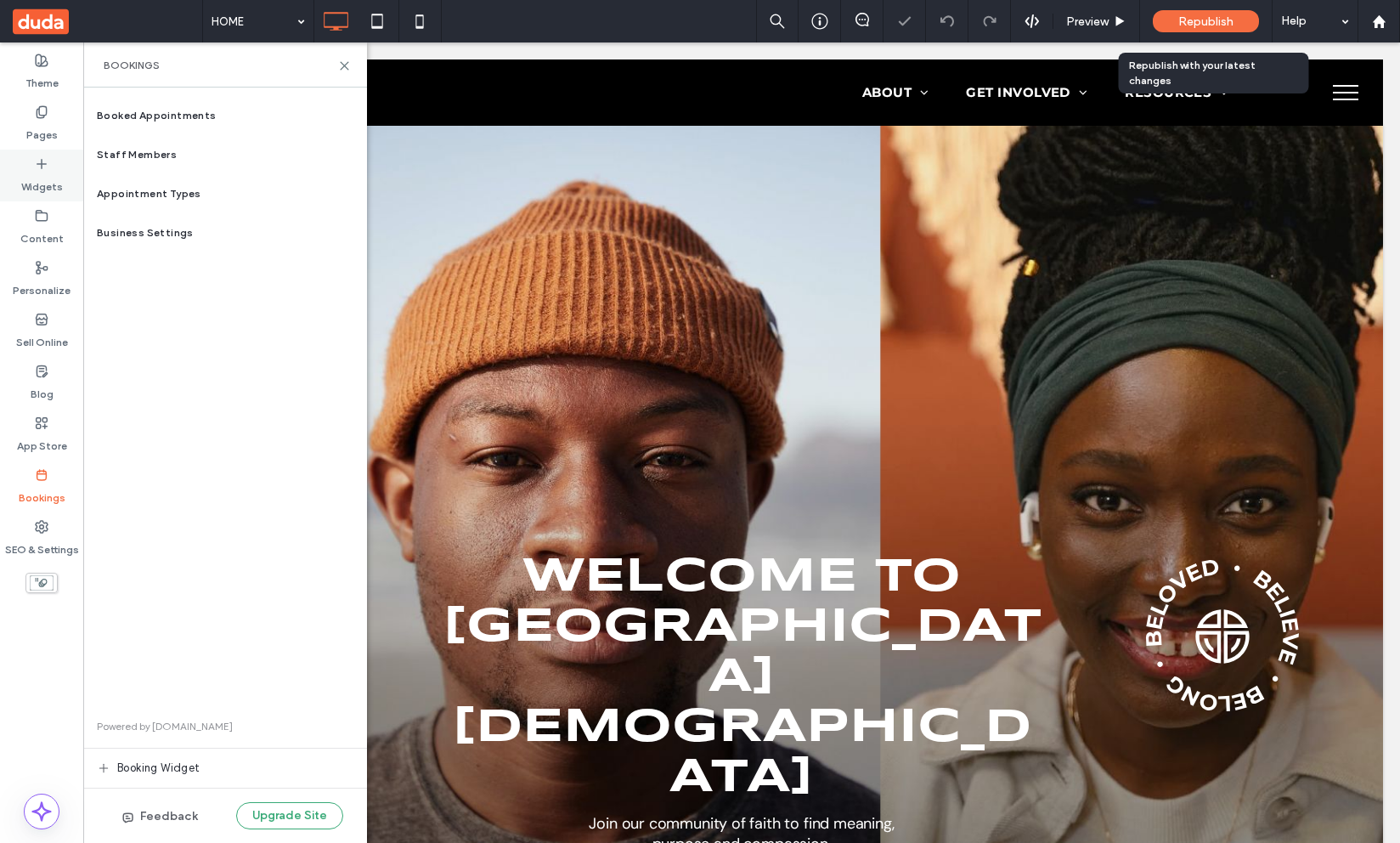
click at [48, 181] on label "Widgets" at bounding box center [42, 182] width 42 height 23
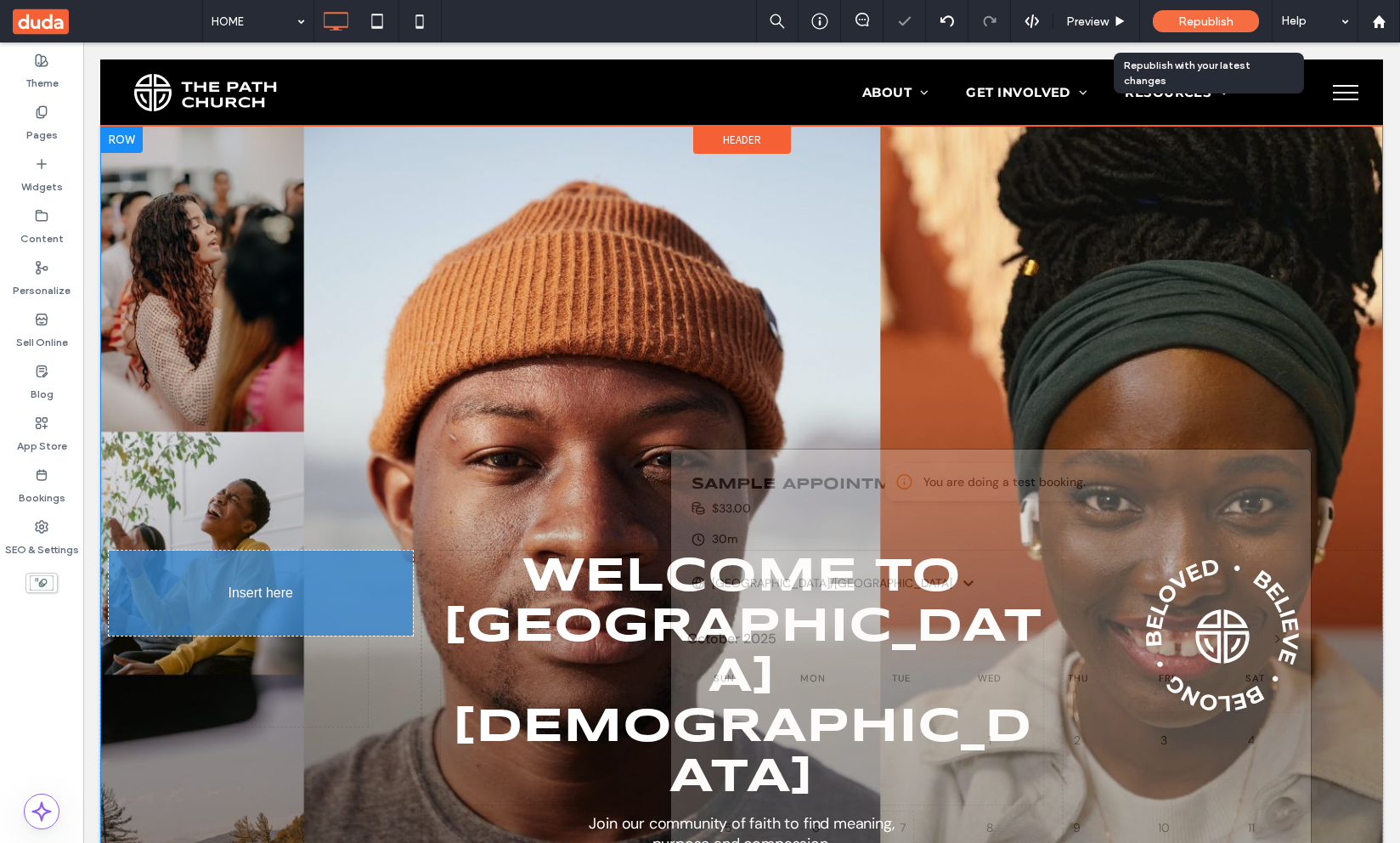
drag, startPoint x: 924, startPoint y: 585, endPoint x: 921, endPoint y: 476, distance: 109.0
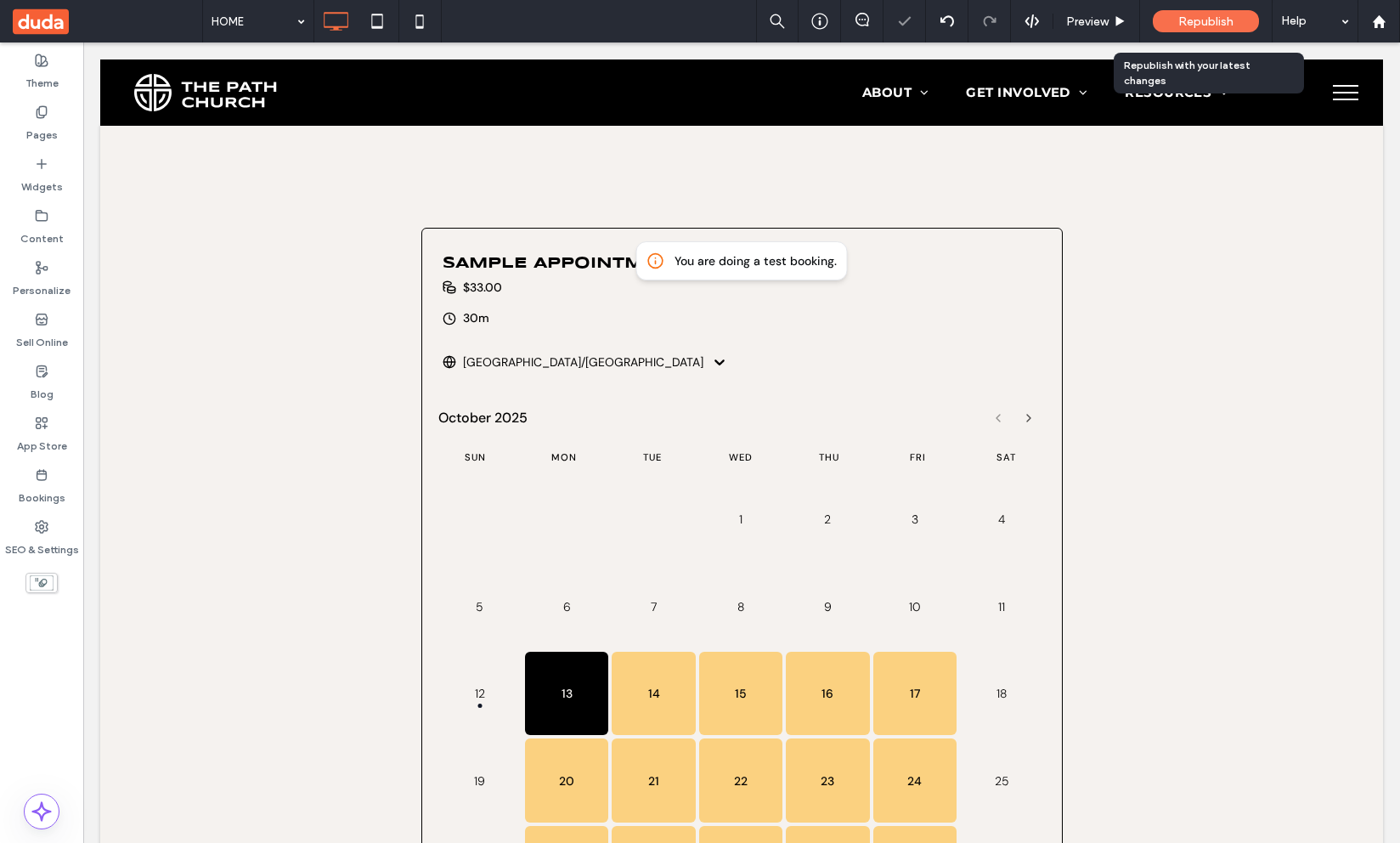
click at [1202, 17] on span "Republish" at bounding box center [1206, 21] width 56 height 15
